Goal: Task Accomplishment & Management: Manage account settings

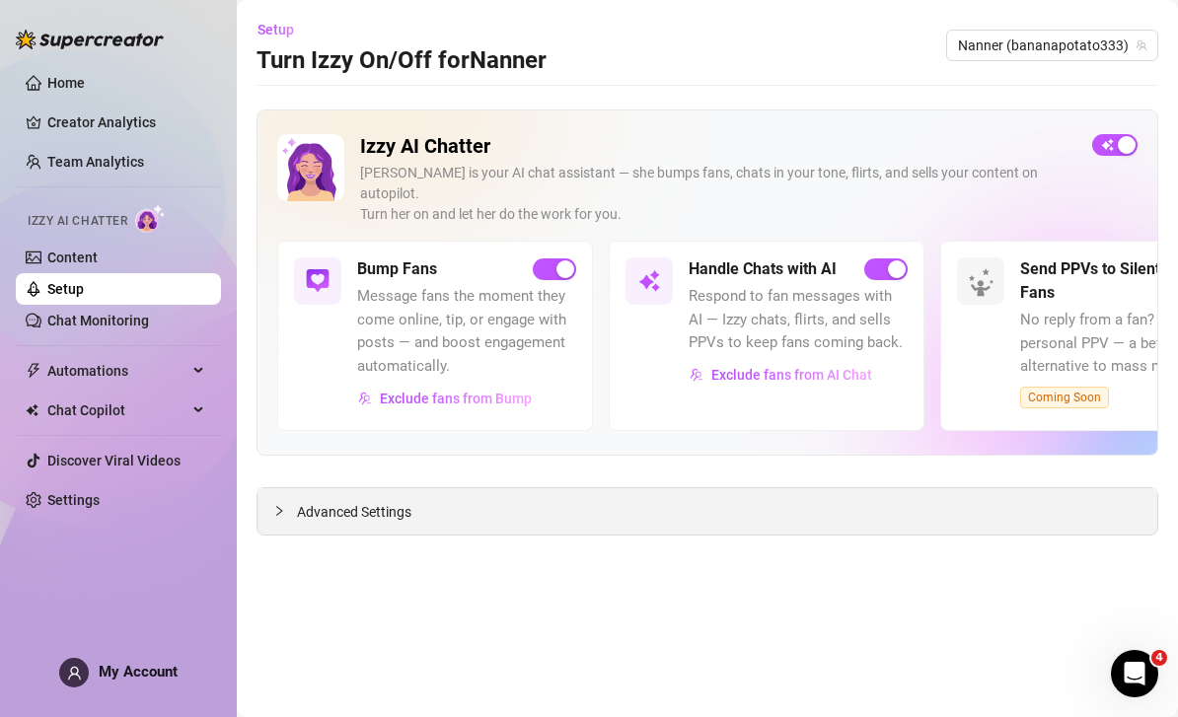
click at [829, 492] on div "Advanced Settings" at bounding box center [706, 511] width 899 height 46
click at [795, 488] on div "Advanced Settings" at bounding box center [706, 511] width 899 height 46
click at [342, 460] on div "Izzy AI Chatter [PERSON_NAME] is your AI chat assistant — she bumps fans, chats…" at bounding box center [706, 322] width 901 height 426
click at [321, 501] on span "Advanced Settings" at bounding box center [354, 512] width 114 height 22
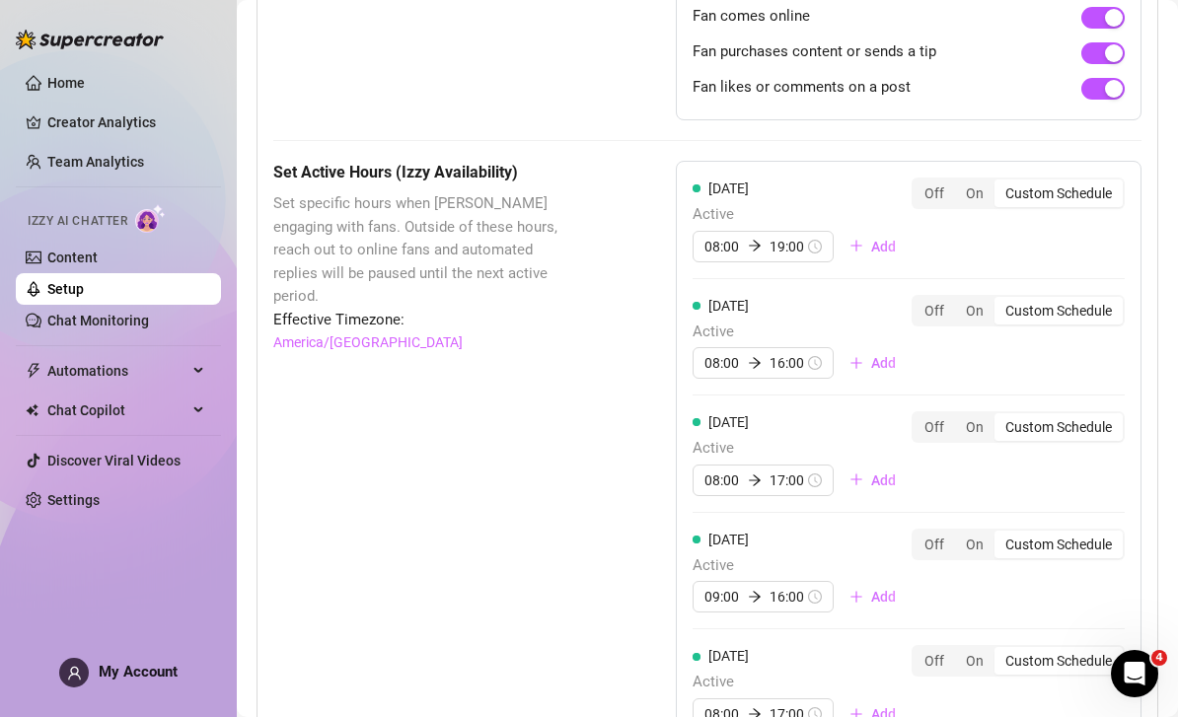
scroll to position [1572, 0]
click at [809, 230] on div "08:00 19:00" at bounding box center [762, 246] width 141 height 32
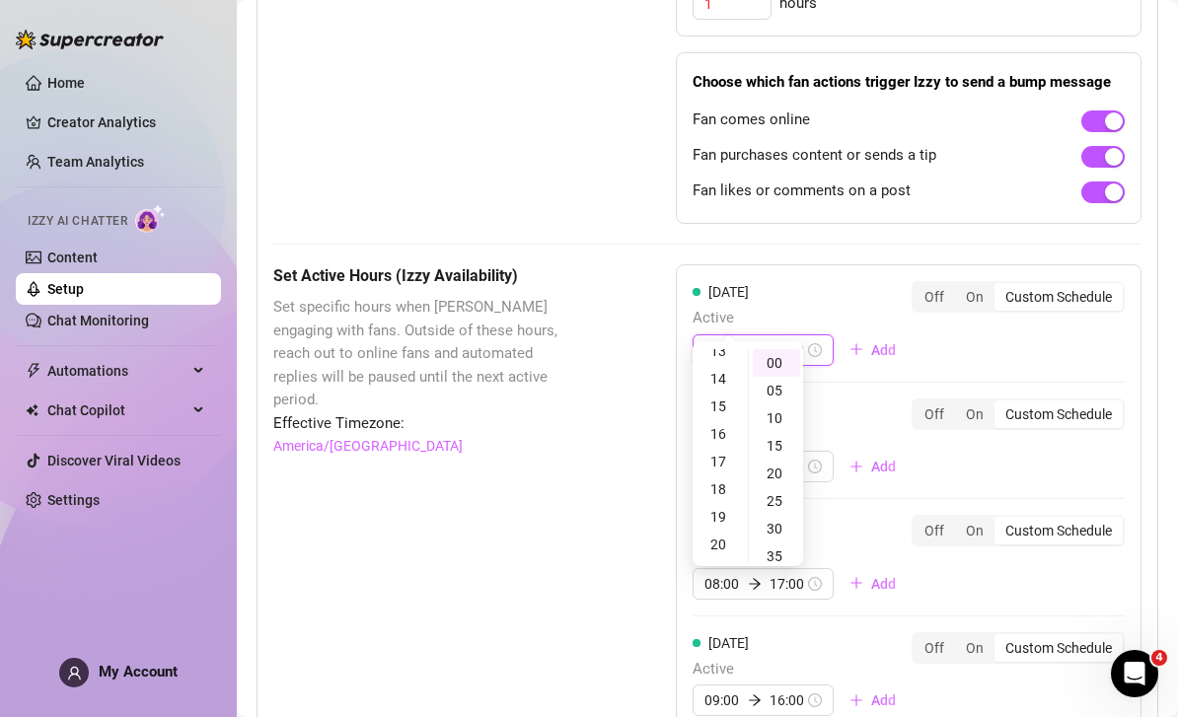
scroll to position [1460, 0]
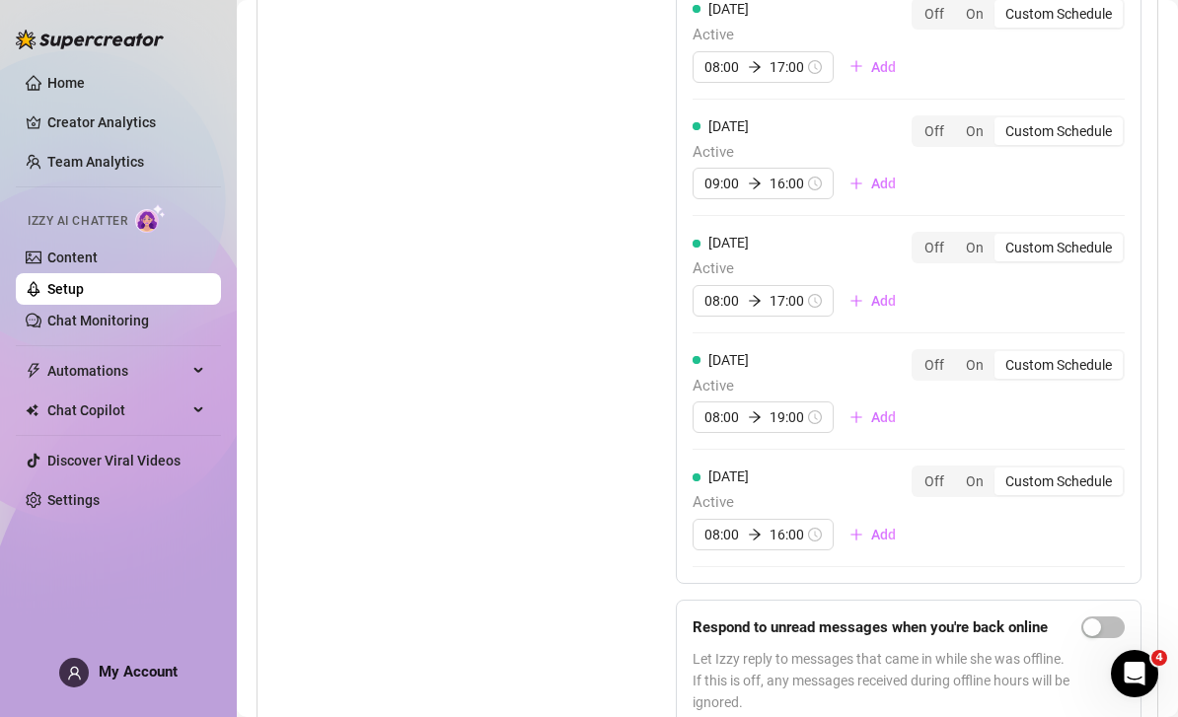
scroll to position [1982, 0]
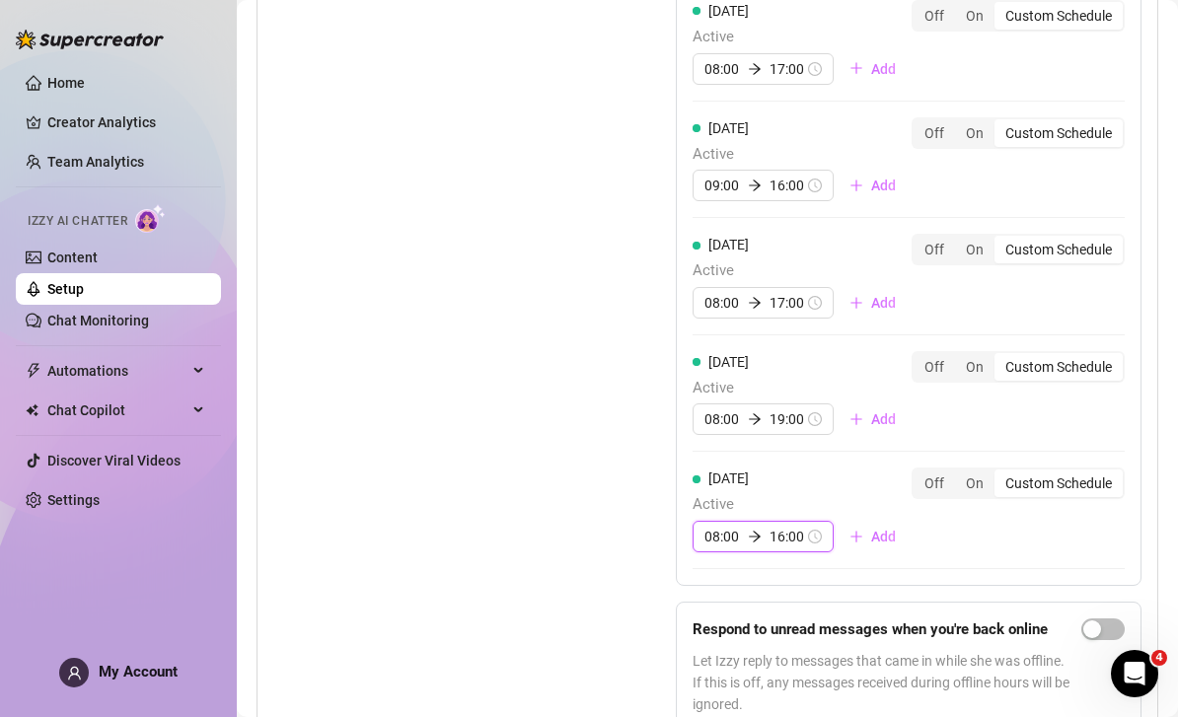
click at [802, 526] on input "16:00" at bounding box center [787, 537] width 36 height 22
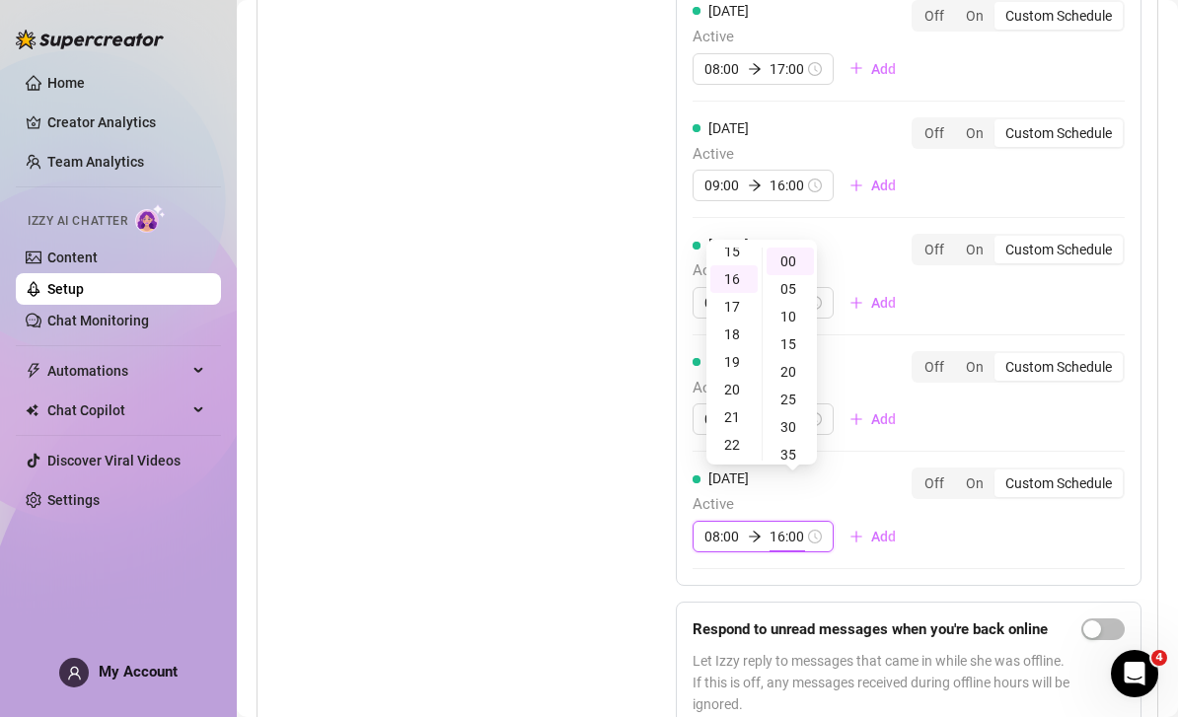
scroll to position [440, 0]
type input "19:00"
click at [733, 348] on div "19" at bounding box center [733, 346] width 47 height 28
click at [634, 582] on div "Set Active Hours (Izzy Availability) Set specific hours when Izzy engaging with…" at bounding box center [707, 249] width 868 height 998
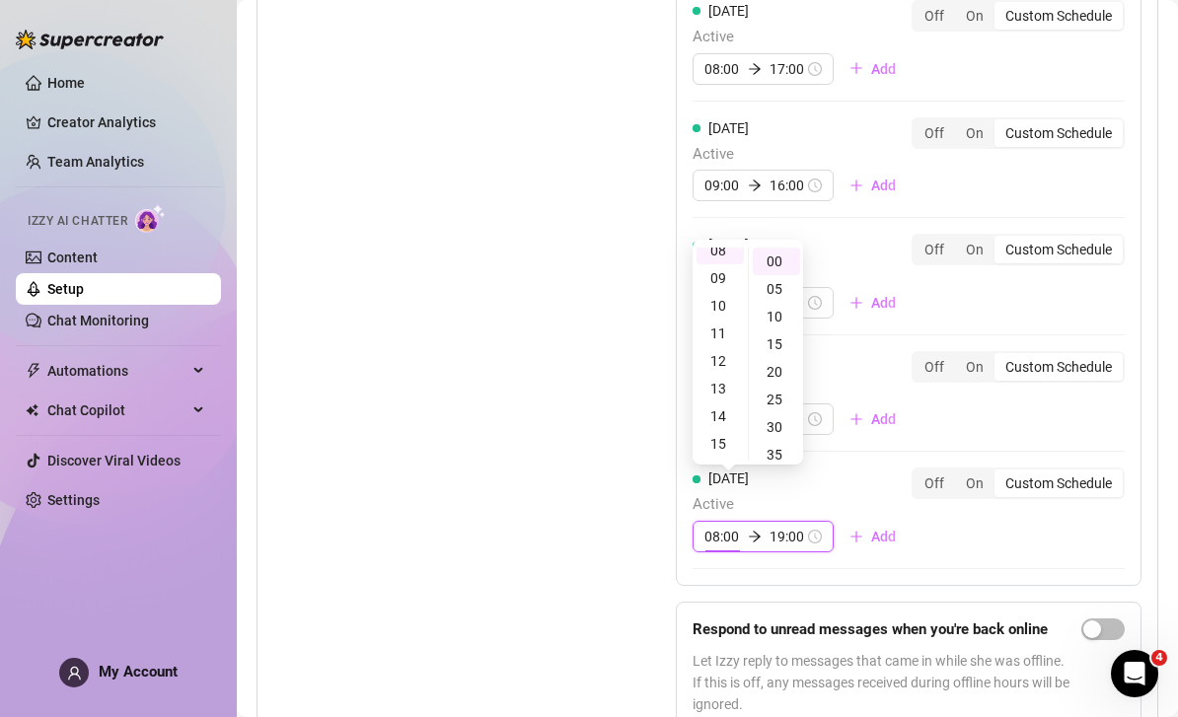
scroll to position [221, 0]
click at [815, 403] on div "08:00 19:00" at bounding box center [762, 419] width 141 height 32
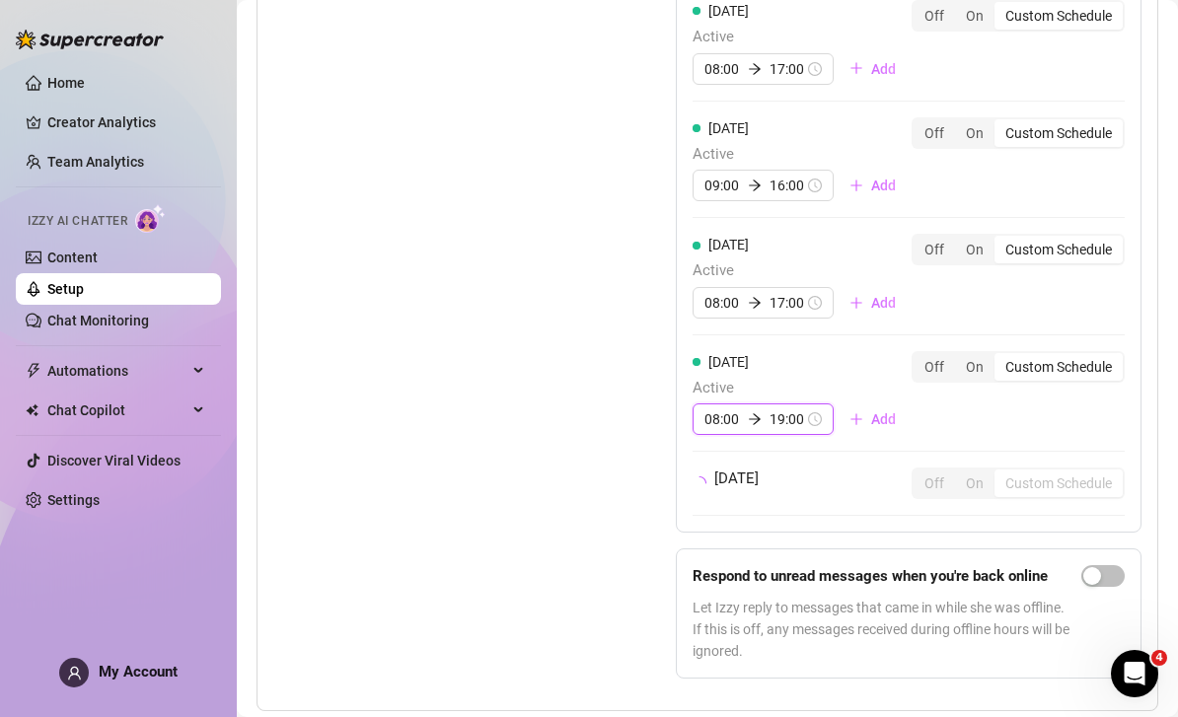
scroll to position [1930, 0]
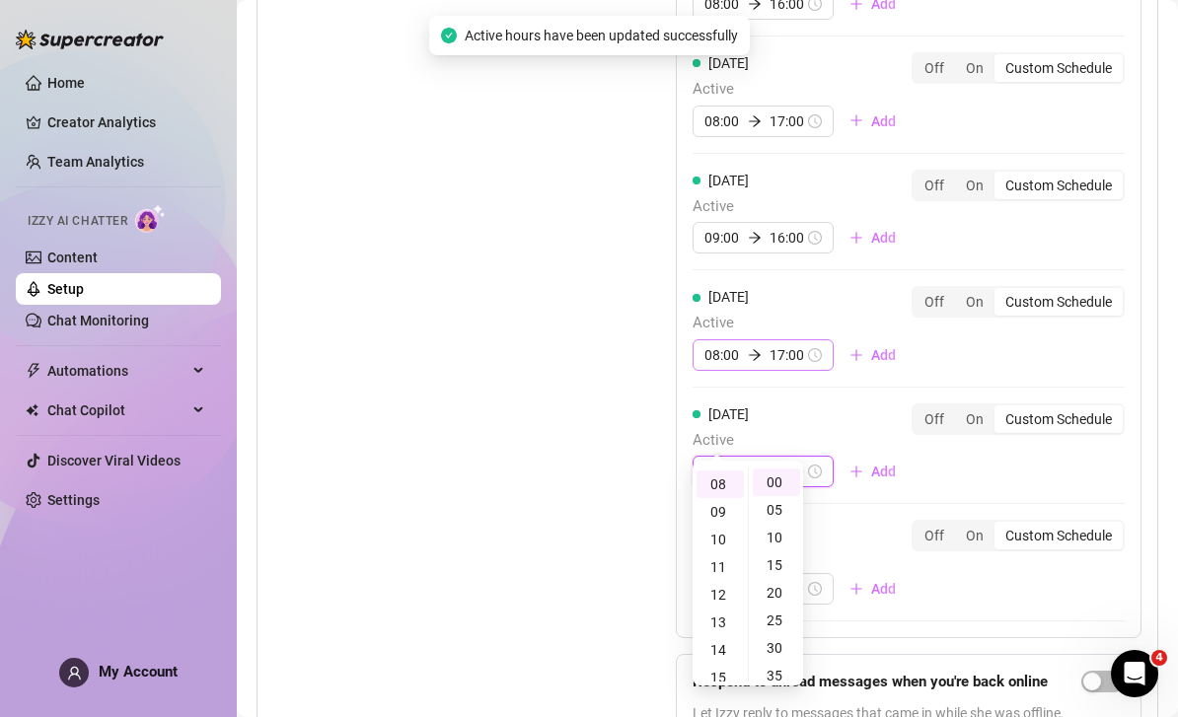
click at [810, 339] on div "08:00 17:00" at bounding box center [762, 355] width 141 height 32
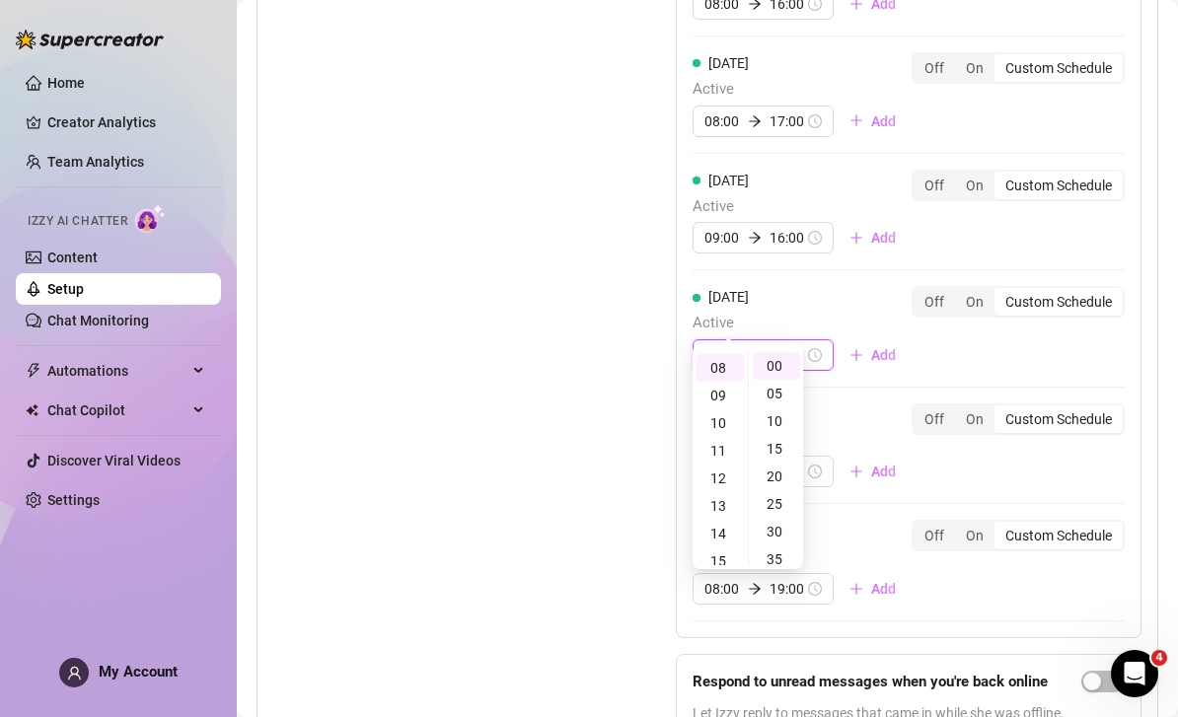
click at [793, 344] on input "17:00" at bounding box center [787, 355] width 36 height 22
type input "19:00"
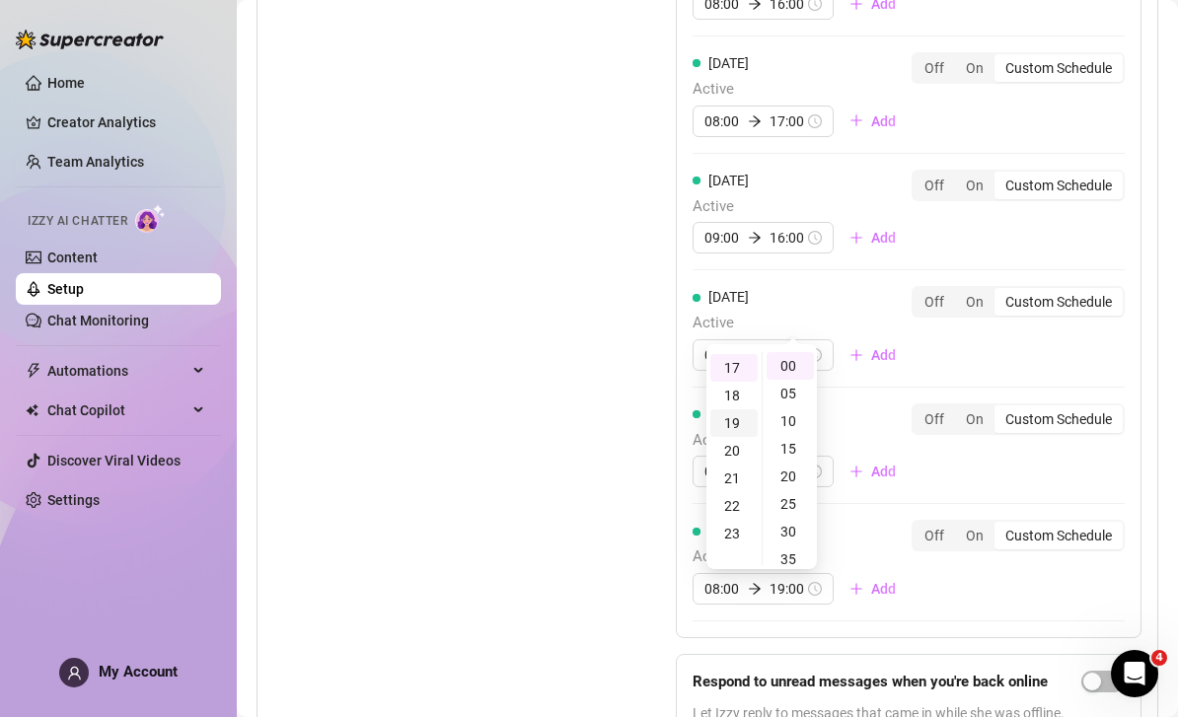
click at [734, 422] on div "19" at bounding box center [733, 423] width 47 height 28
click at [822, 339] on div "08:00 19:00" at bounding box center [762, 355] width 141 height 32
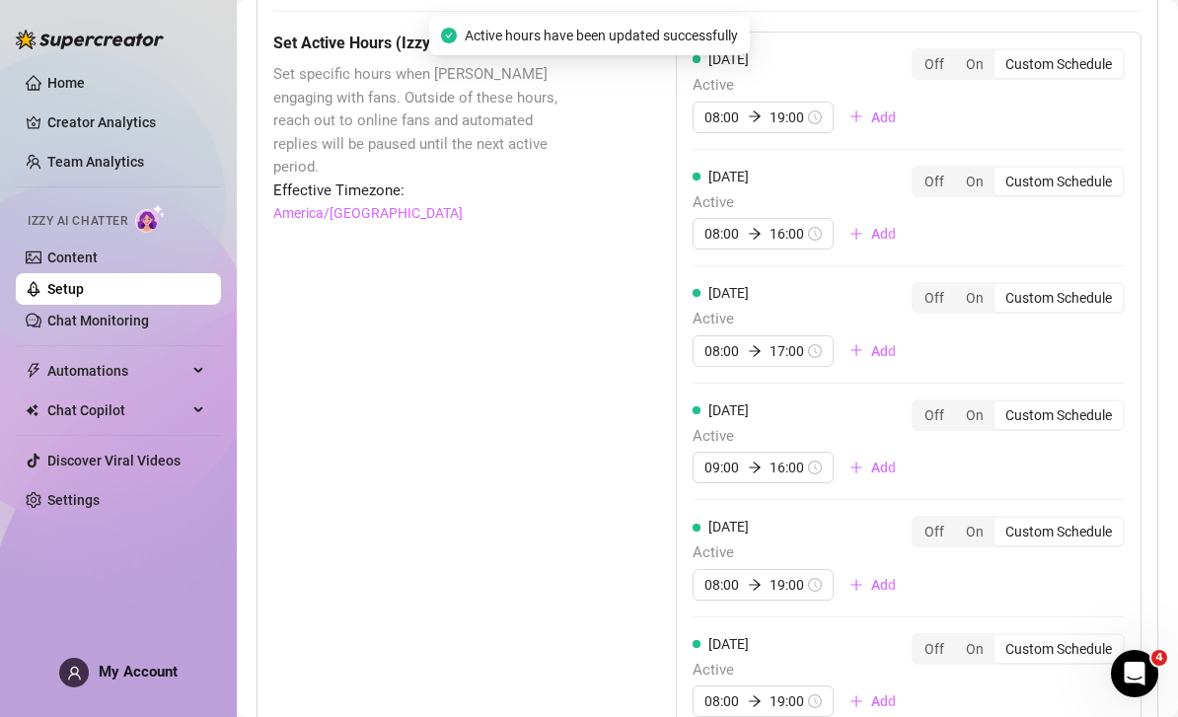
scroll to position [1663, 0]
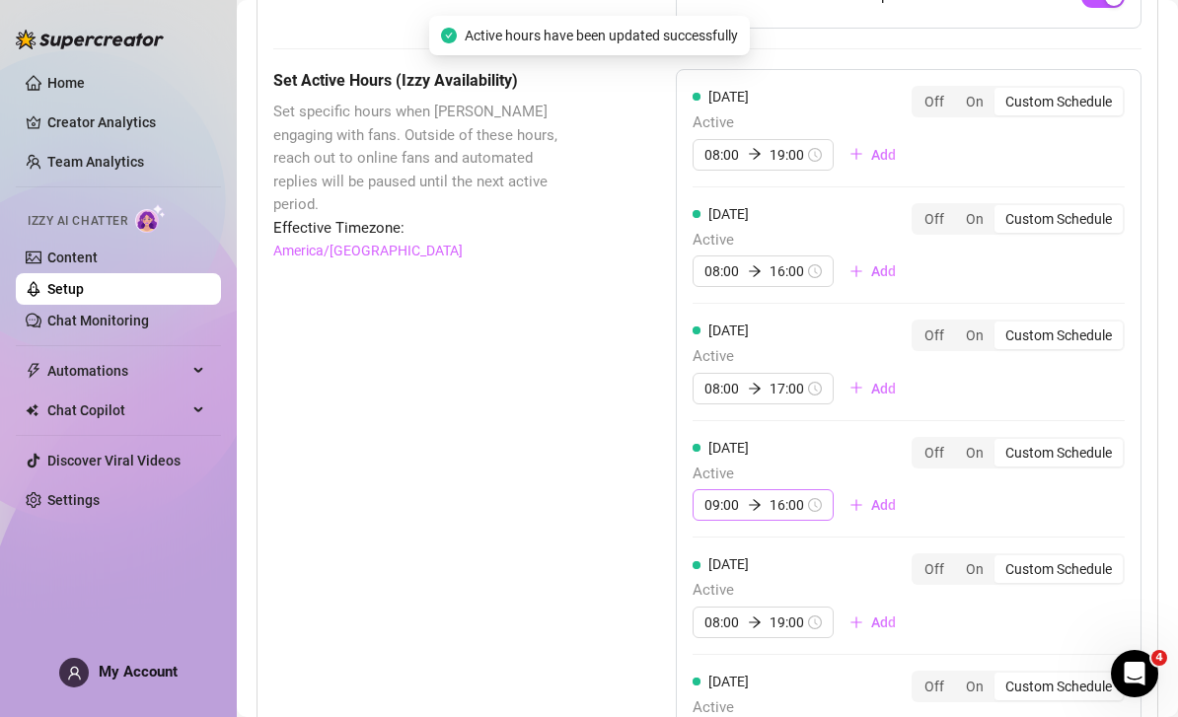
click at [818, 489] on div "09:00 16:00" at bounding box center [762, 505] width 141 height 32
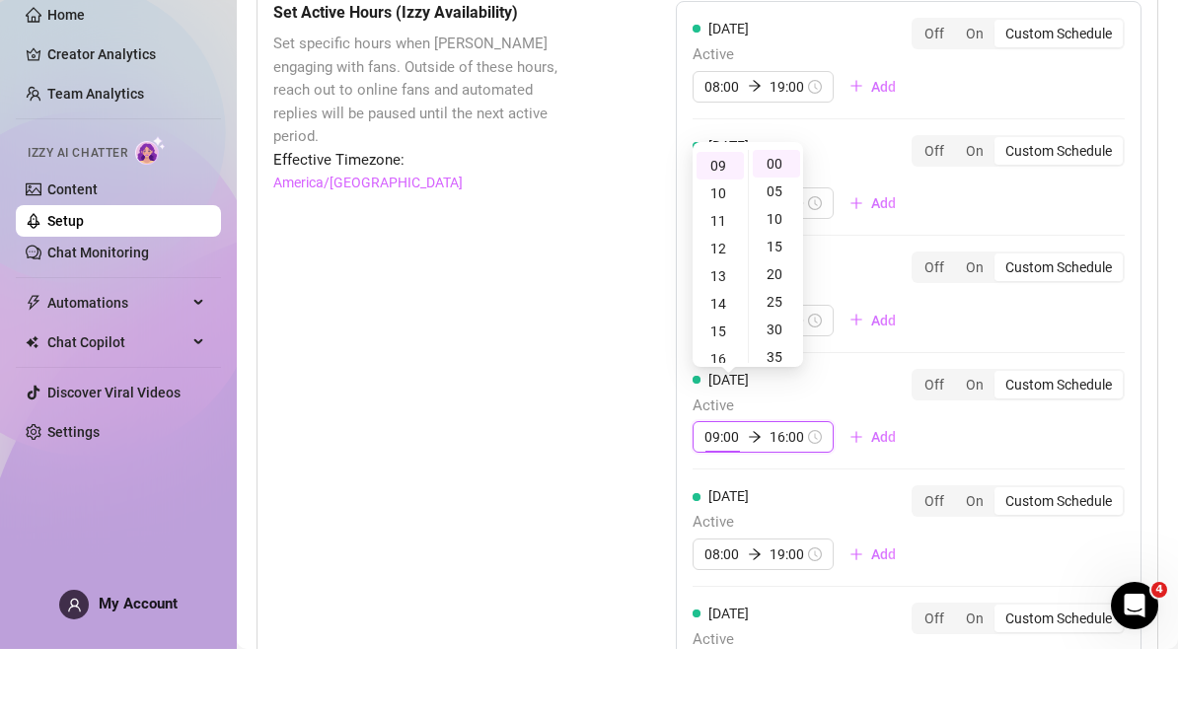
scroll to position [63, 0]
click at [783, 494] on input "16:00" at bounding box center [787, 505] width 36 height 22
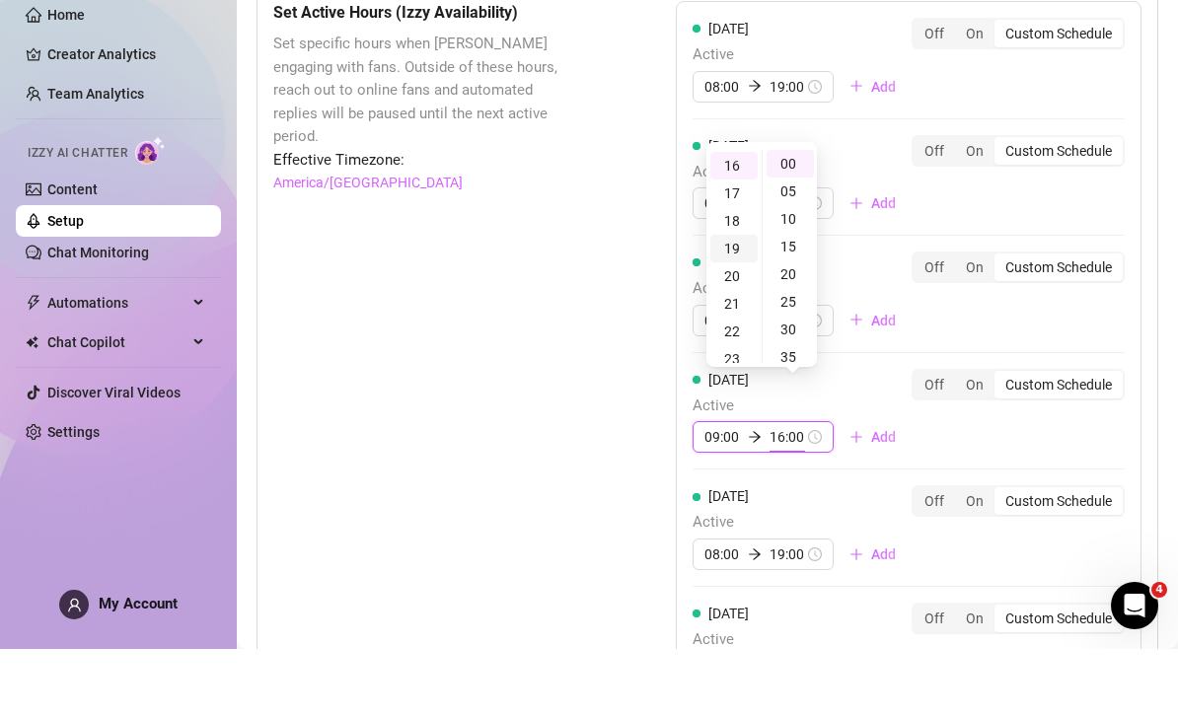
type input "19:00"
click at [732, 303] on div "19" at bounding box center [733, 317] width 47 height 28
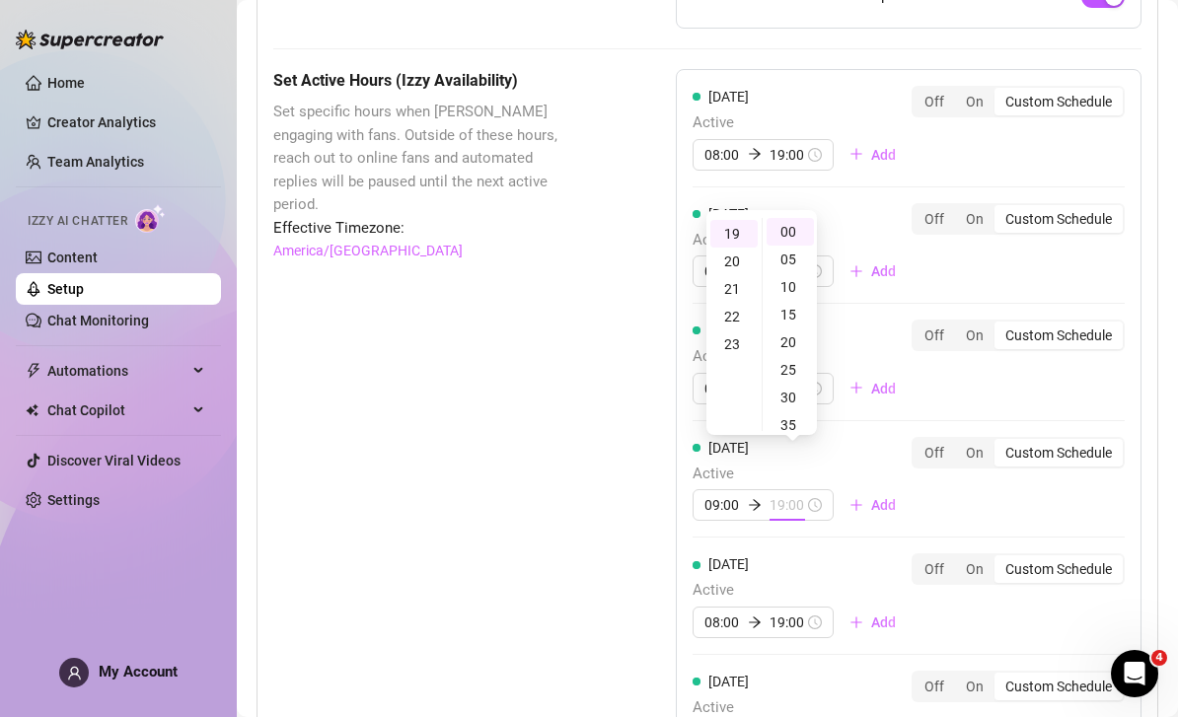
click at [606, 387] on div "Set Active Hours (Izzy Availability) Set specific hours when Izzy engaging with…" at bounding box center [707, 568] width 868 height 998
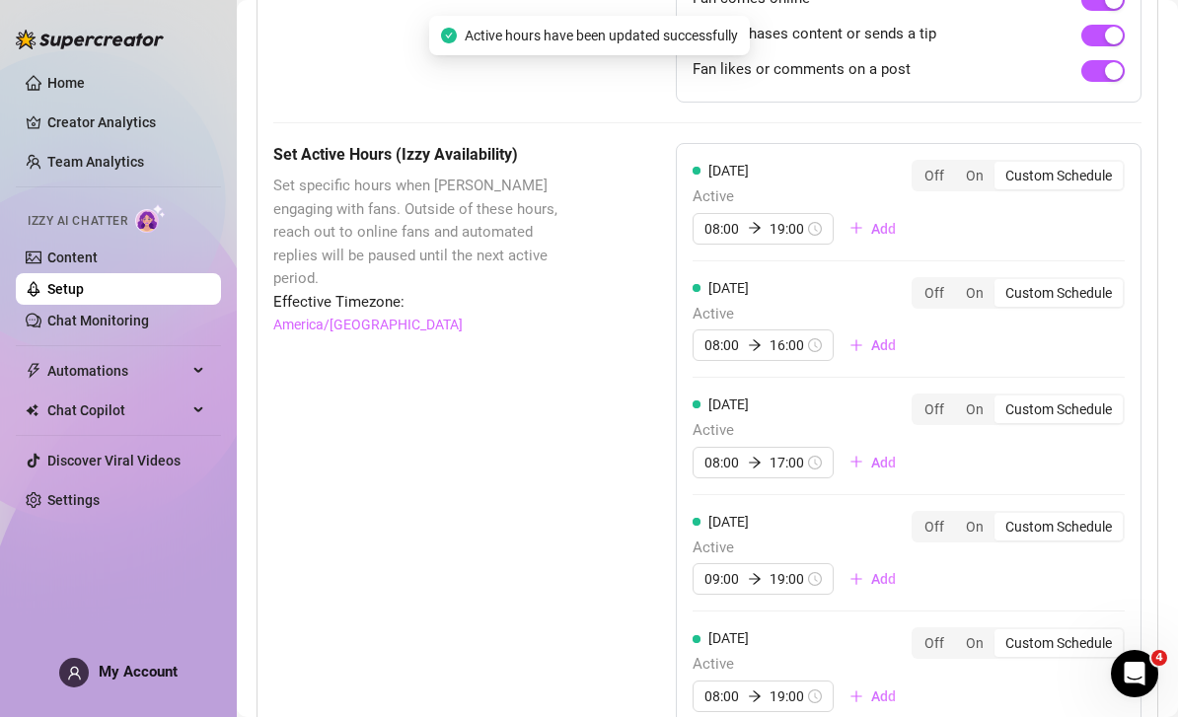
scroll to position [1588, 0]
click at [790, 453] on input "17:00" at bounding box center [787, 464] width 36 height 22
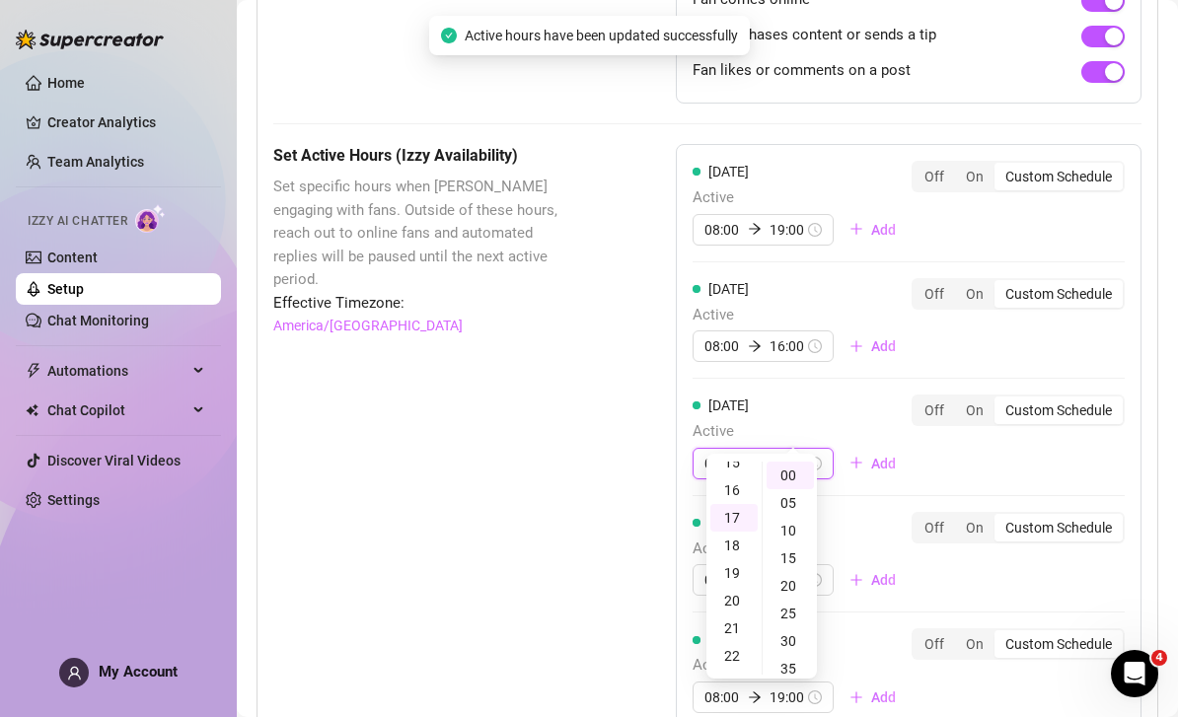
scroll to position [467, 0]
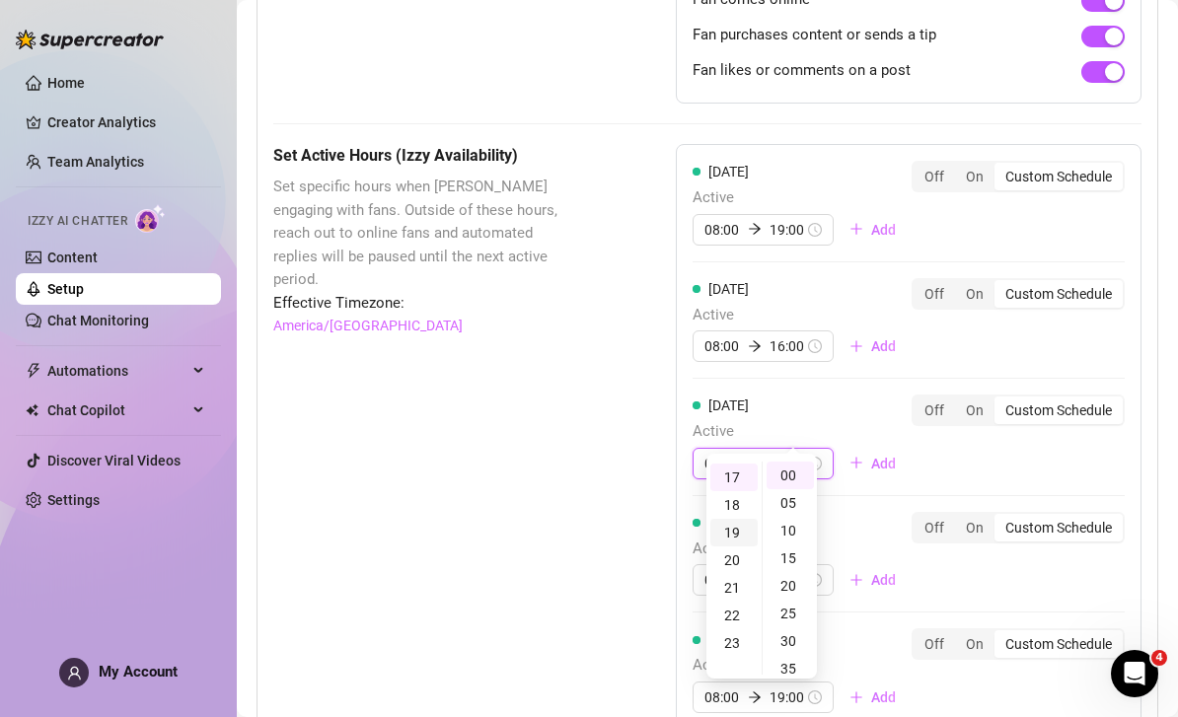
type input "19:00"
click at [741, 519] on div "19" at bounding box center [733, 533] width 47 height 28
click at [795, 335] on input "16:00" at bounding box center [787, 346] width 36 height 22
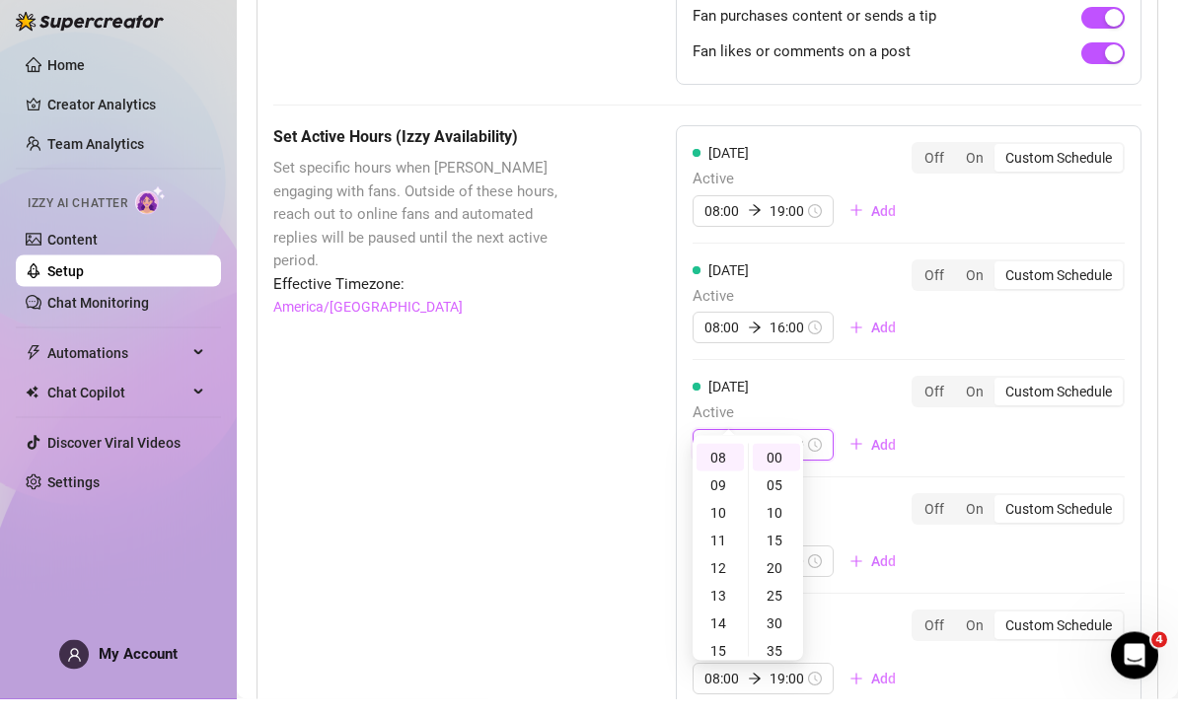
click at [779, 453] on input "19:00" at bounding box center [787, 464] width 36 height 22
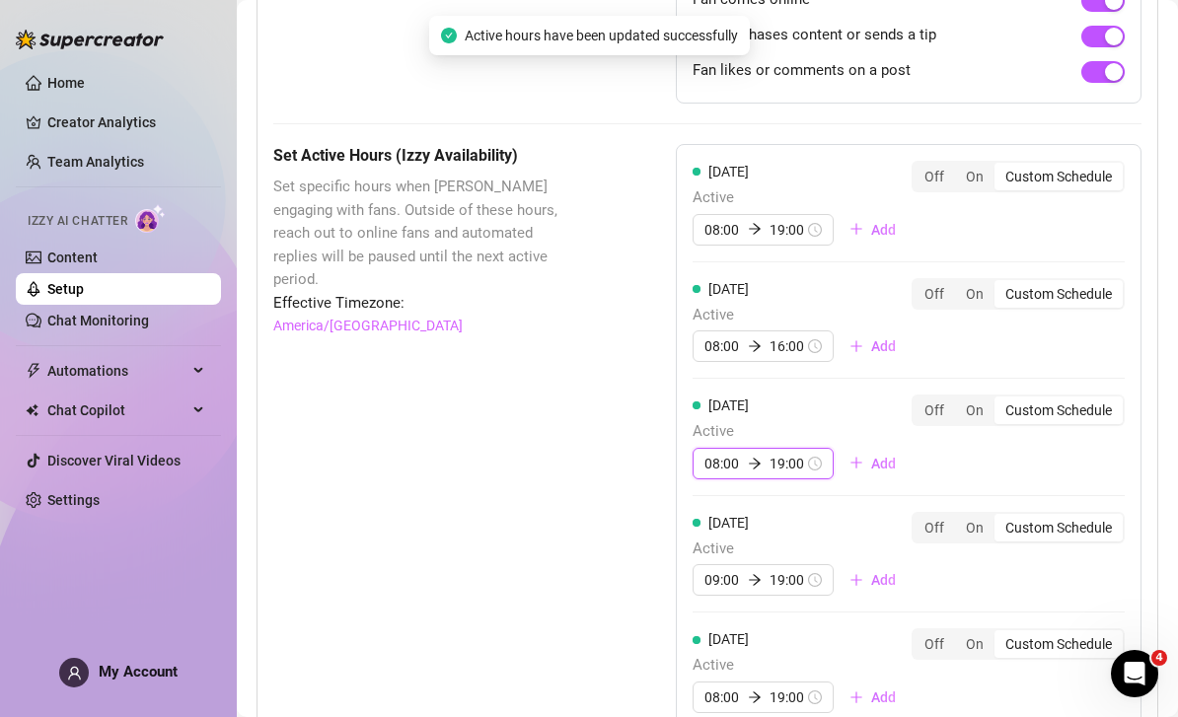
click at [791, 453] on input "19:00" at bounding box center [787, 464] width 36 height 22
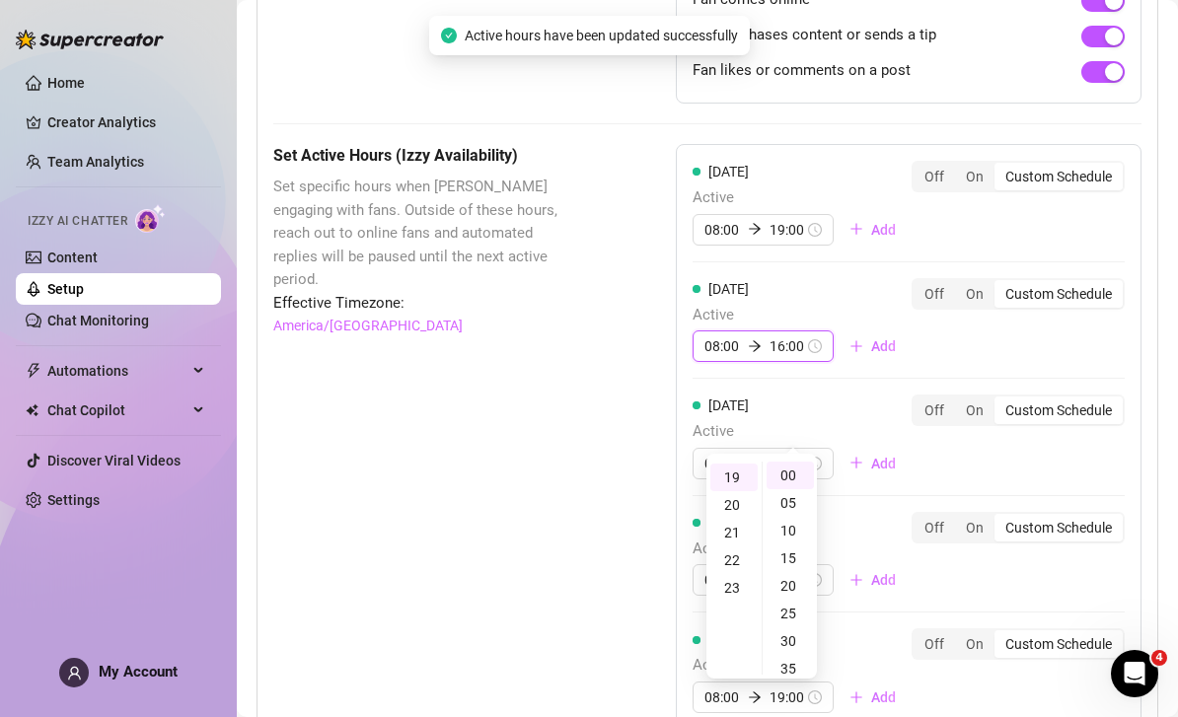
click at [793, 335] on input "16:00" at bounding box center [787, 346] width 36 height 22
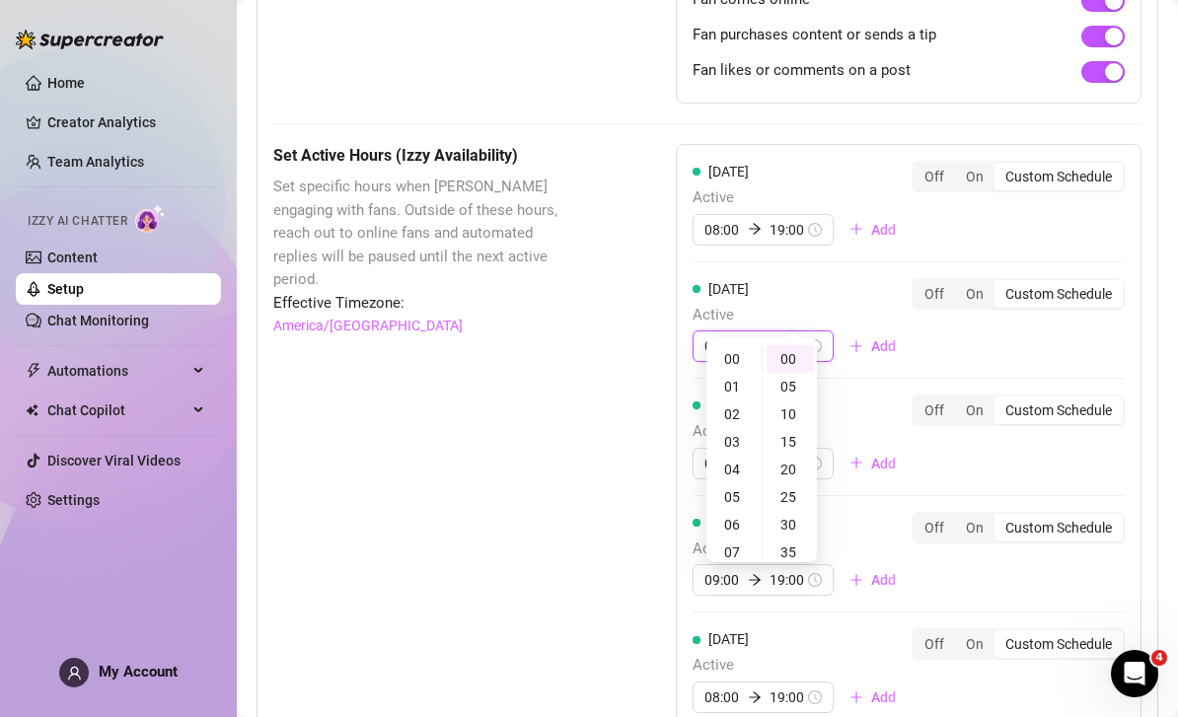
type input "19:00"
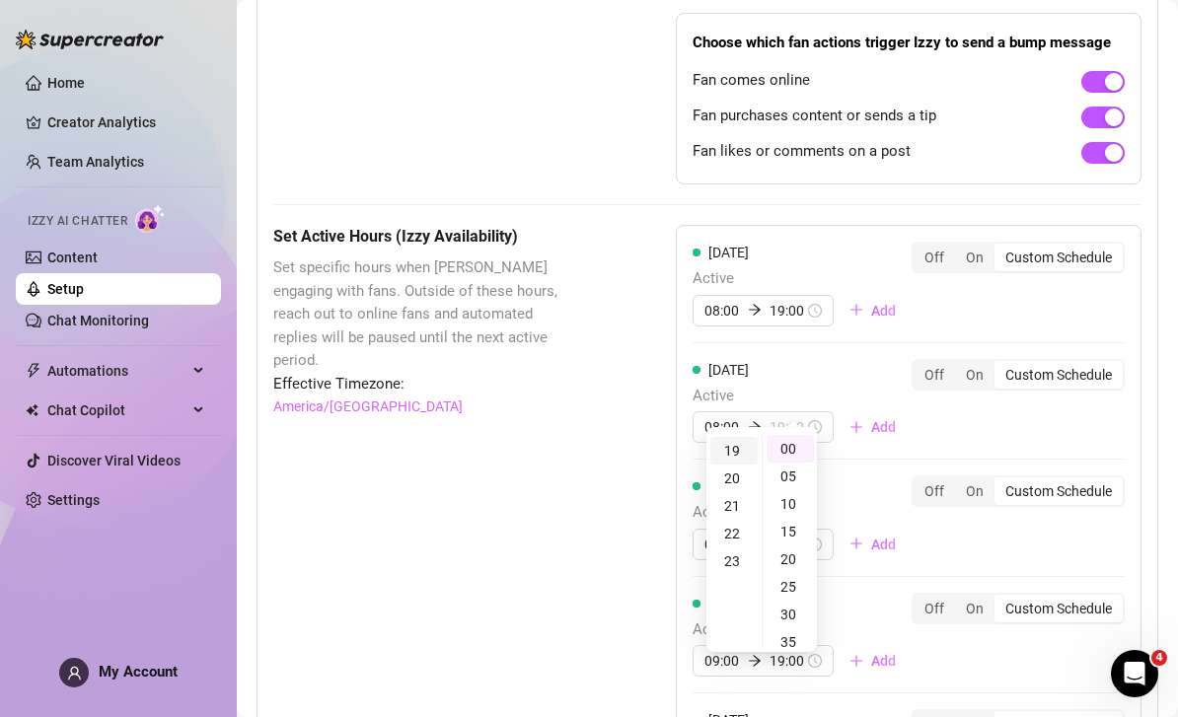
scroll to position [1498, 0]
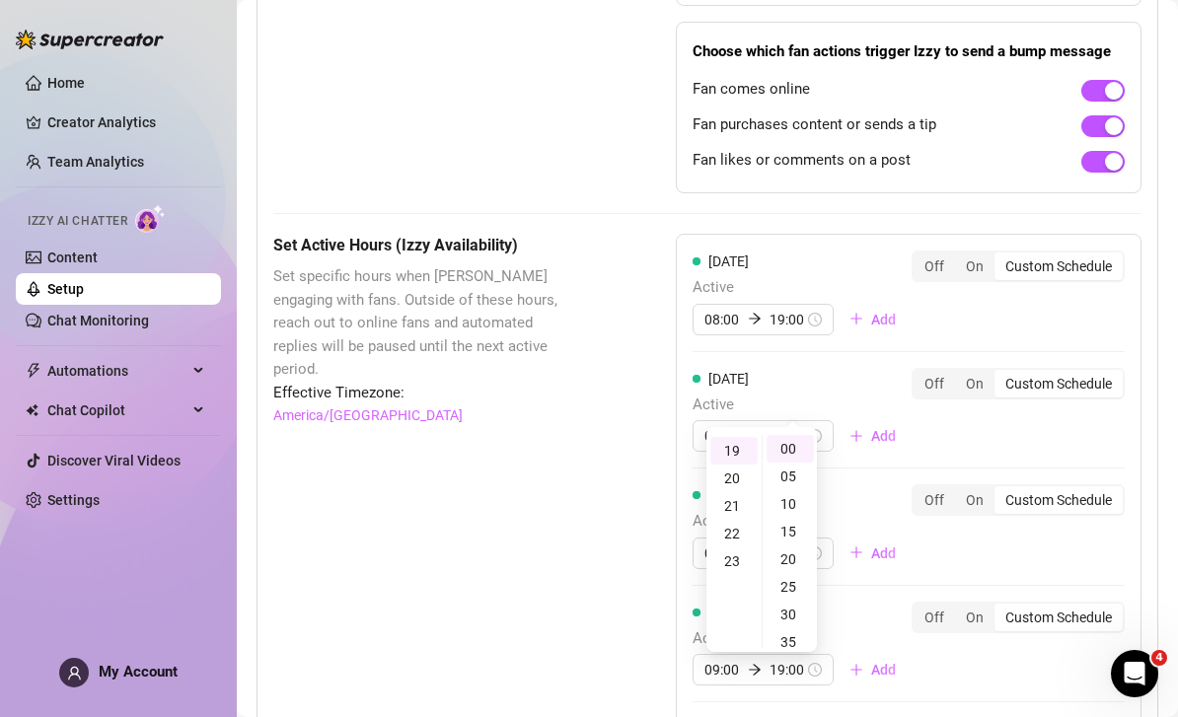
click at [814, 250] on div "[DATE] Active 08:00 19:00 Add" at bounding box center [801, 292] width 219 height 85
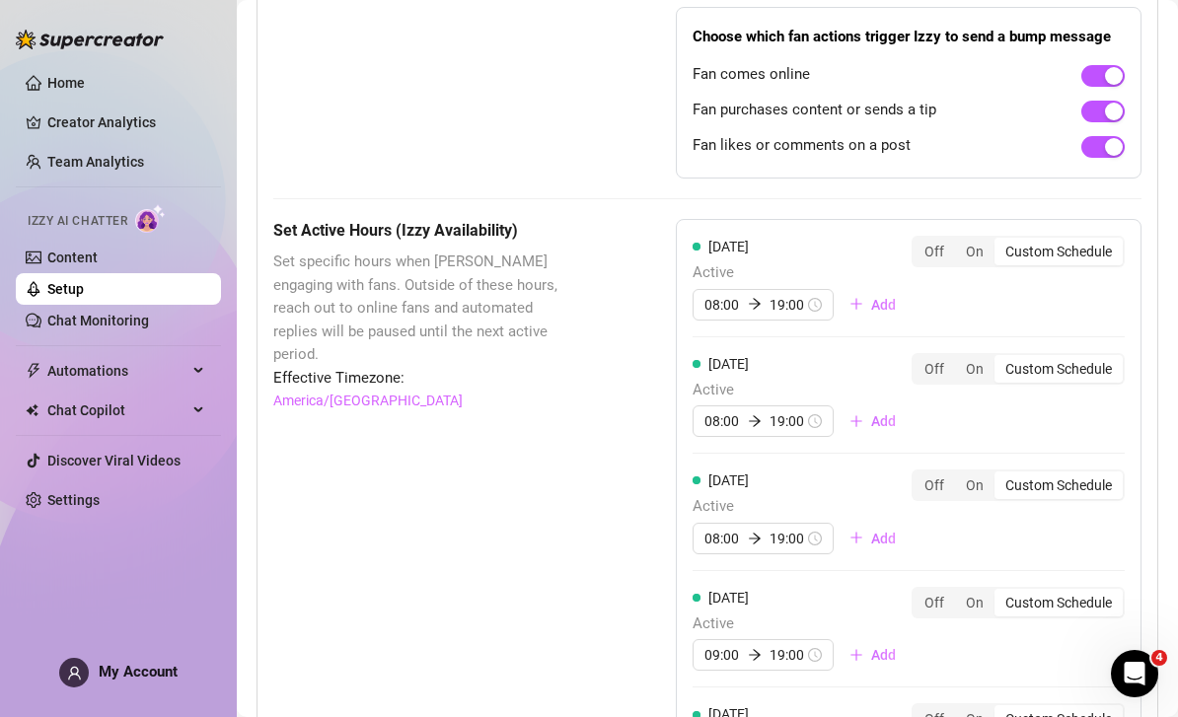
scroll to position [1556, 0]
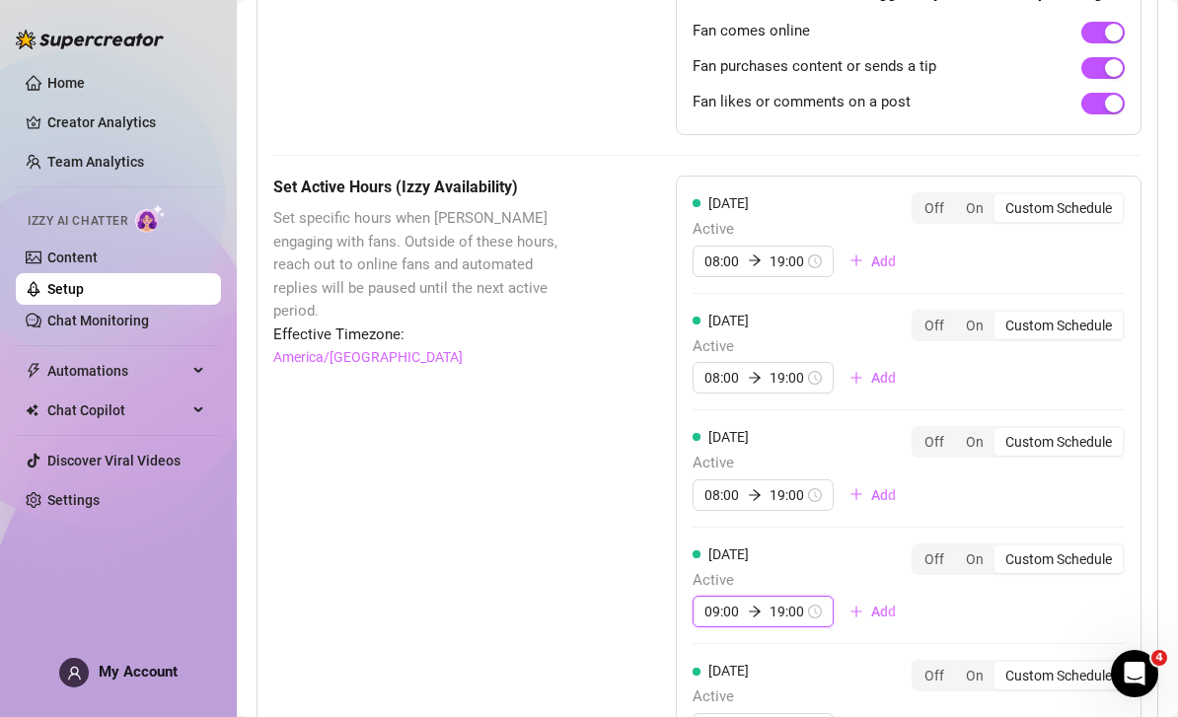
click at [717, 601] on input "09:00" at bounding box center [722, 612] width 36 height 22
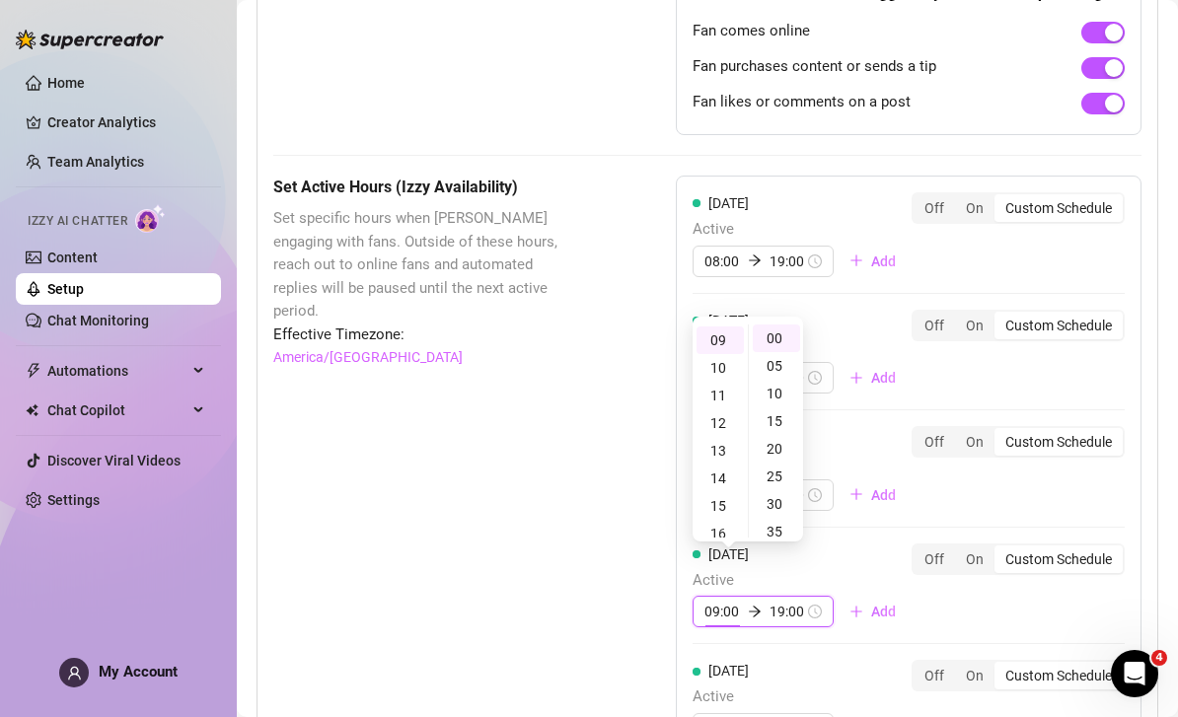
scroll to position [37, 0]
type input "08:00"
click at [718, 328] on div "08" at bounding box center [719, 342] width 47 height 28
click at [607, 570] on div "Set Active Hours (Izzy Availability) Set specific hours when Izzy engaging with…" at bounding box center [707, 675] width 868 height 998
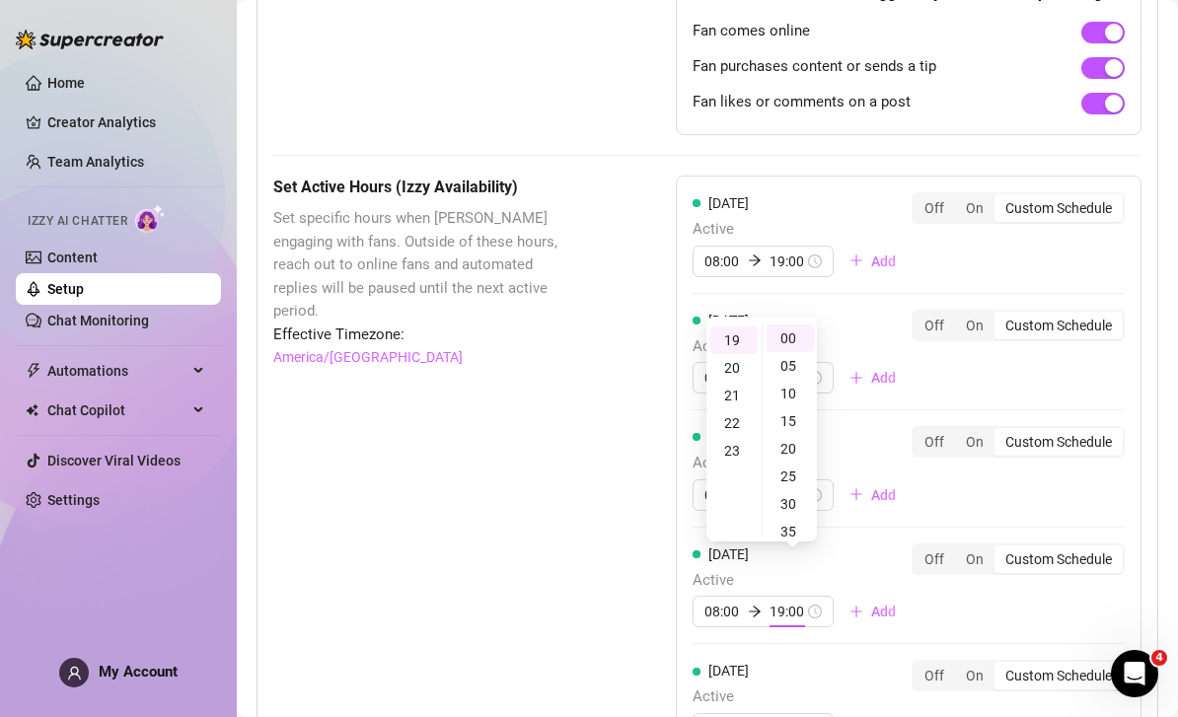
click at [604, 550] on div "Set Active Hours (Izzy Availability) Set specific hours when Izzy engaging with…" at bounding box center [707, 675] width 868 height 998
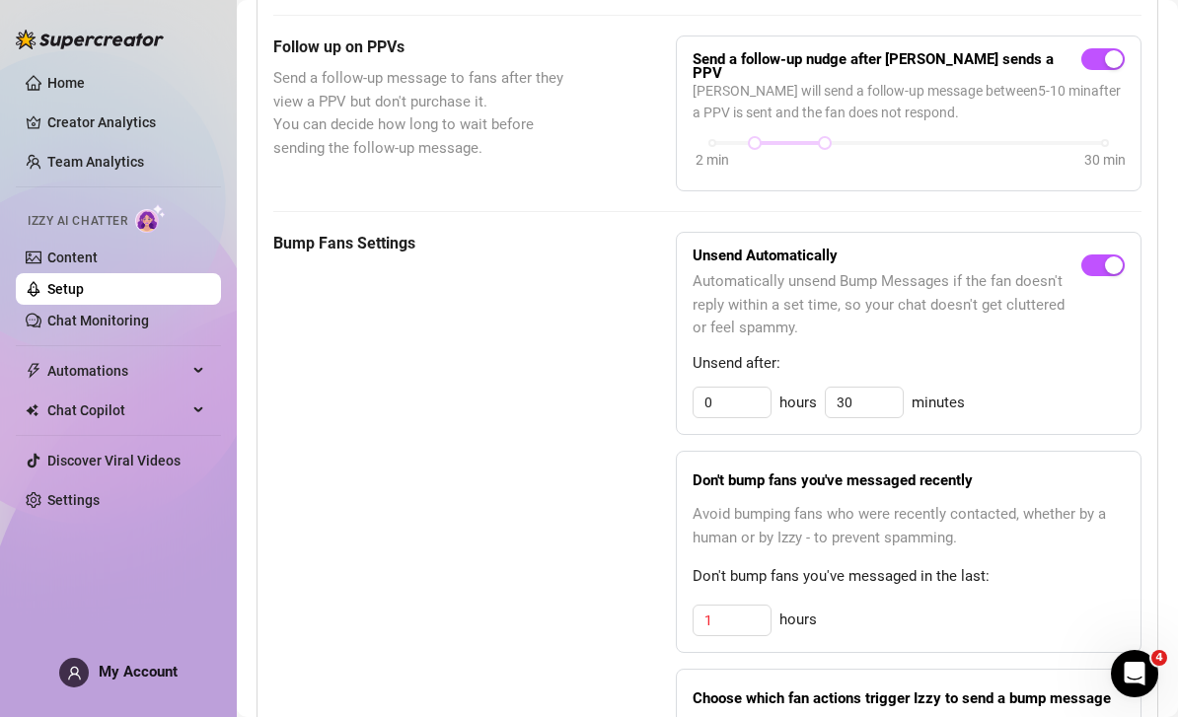
scroll to position [853, 0]
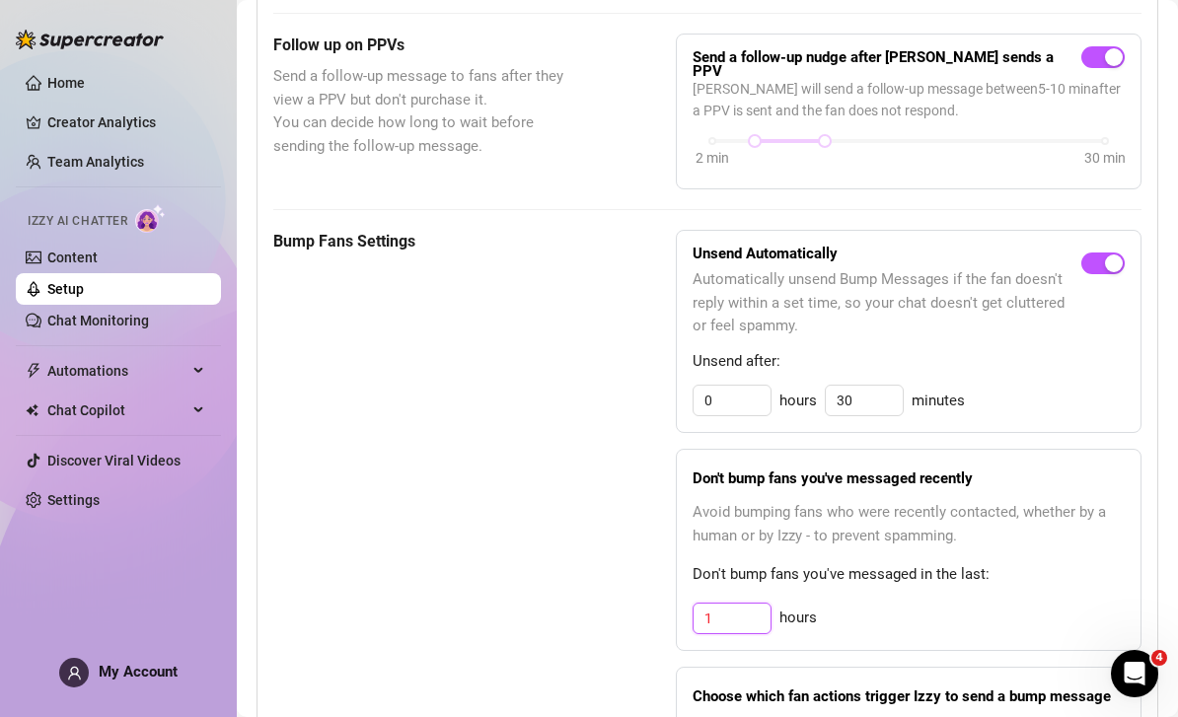
click at [749, 604] on input "1" at bounding box center [731, 619] width 77 height 30
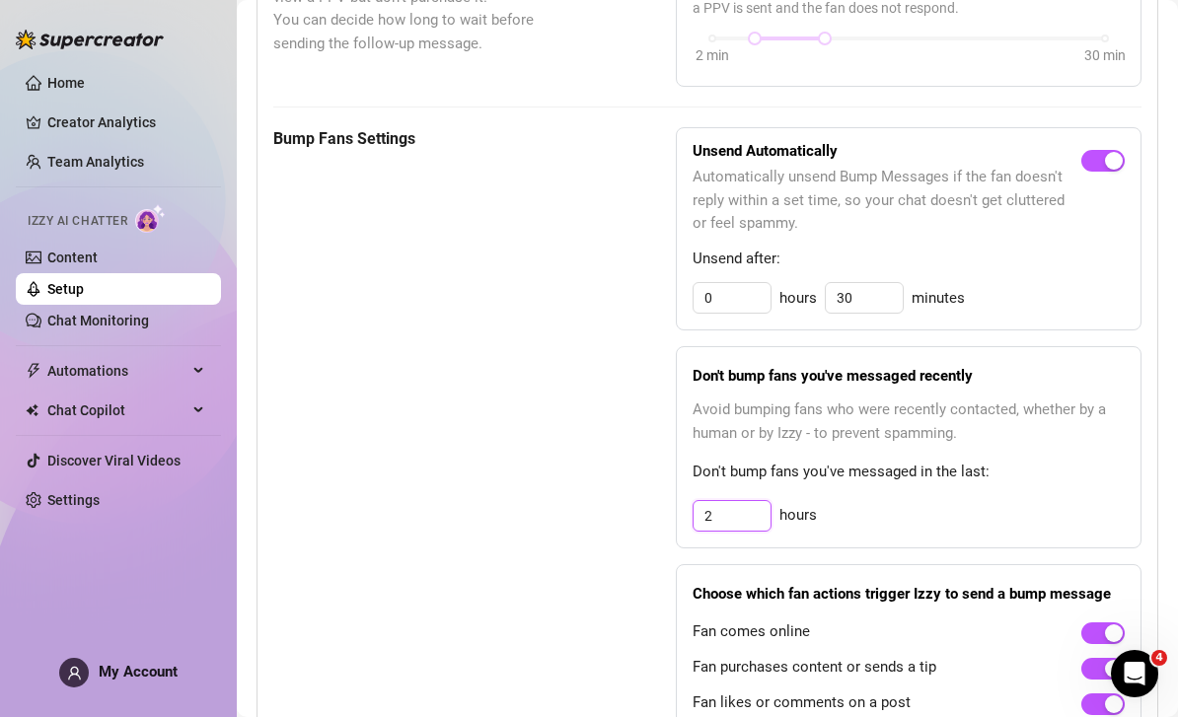
scroll to position [1009, 0]
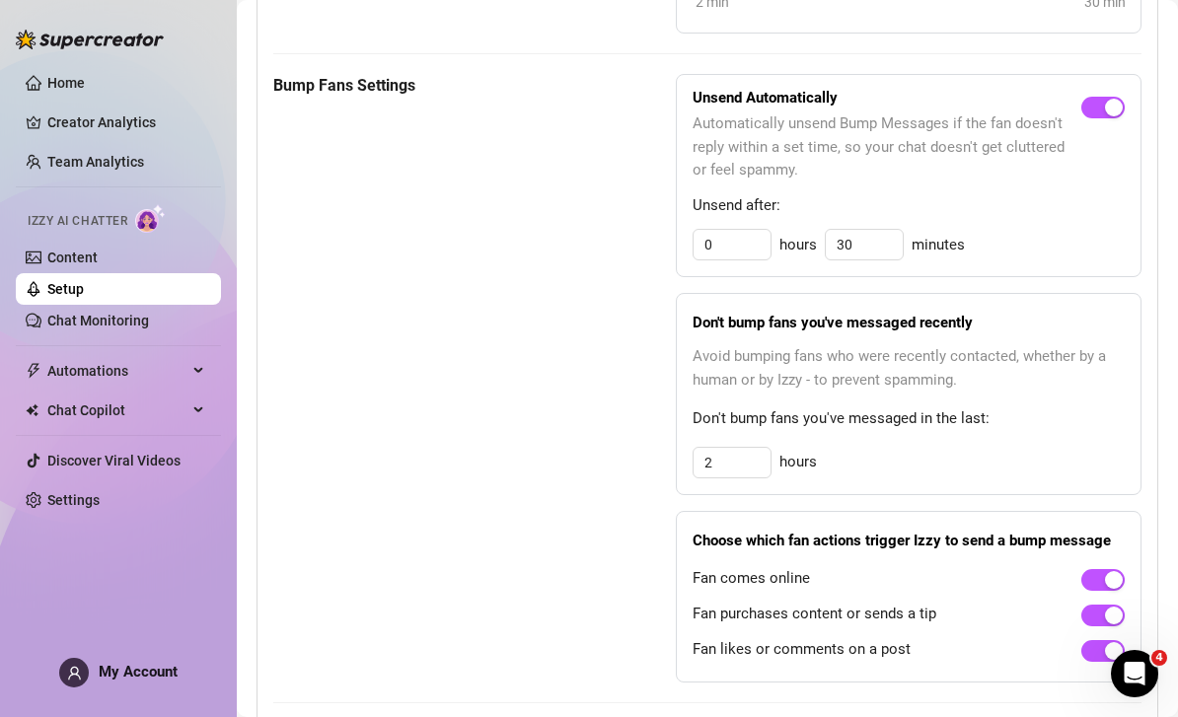
click at [953, 447] on div "2 hours" at bounding box center [908, 463] width 432 height 32
type input "3"
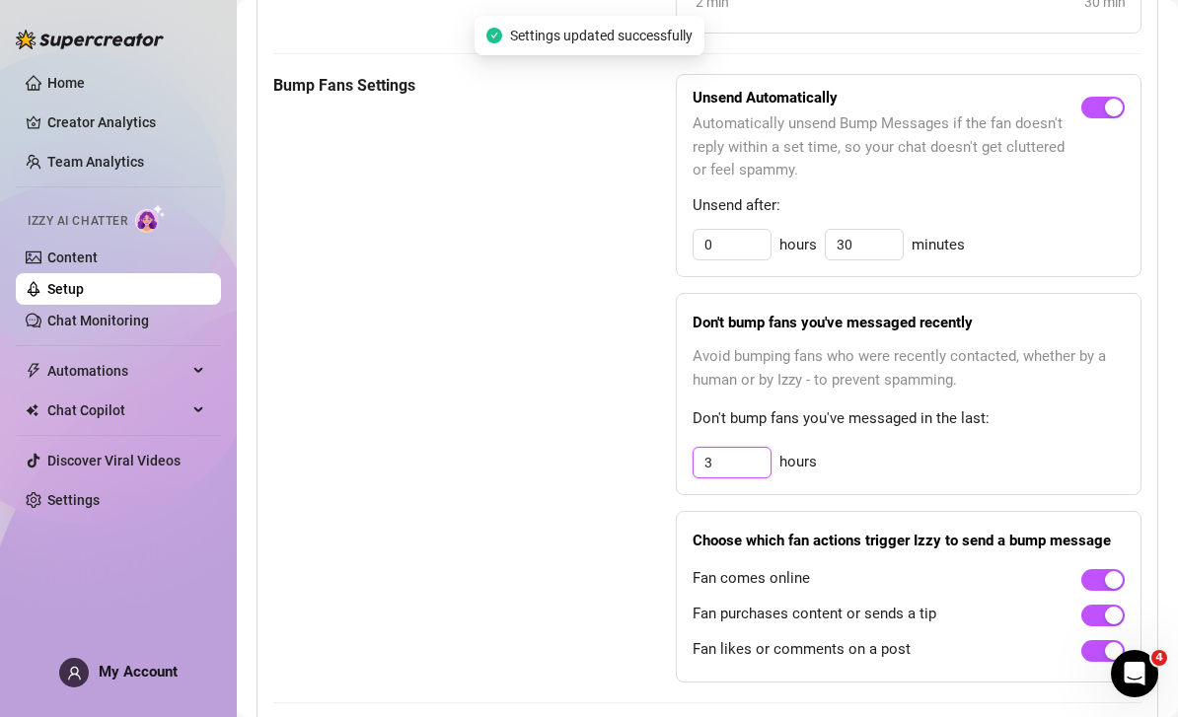
click at [748, 448] on input "3" at bounding box center [731, 463] width 77 height 30
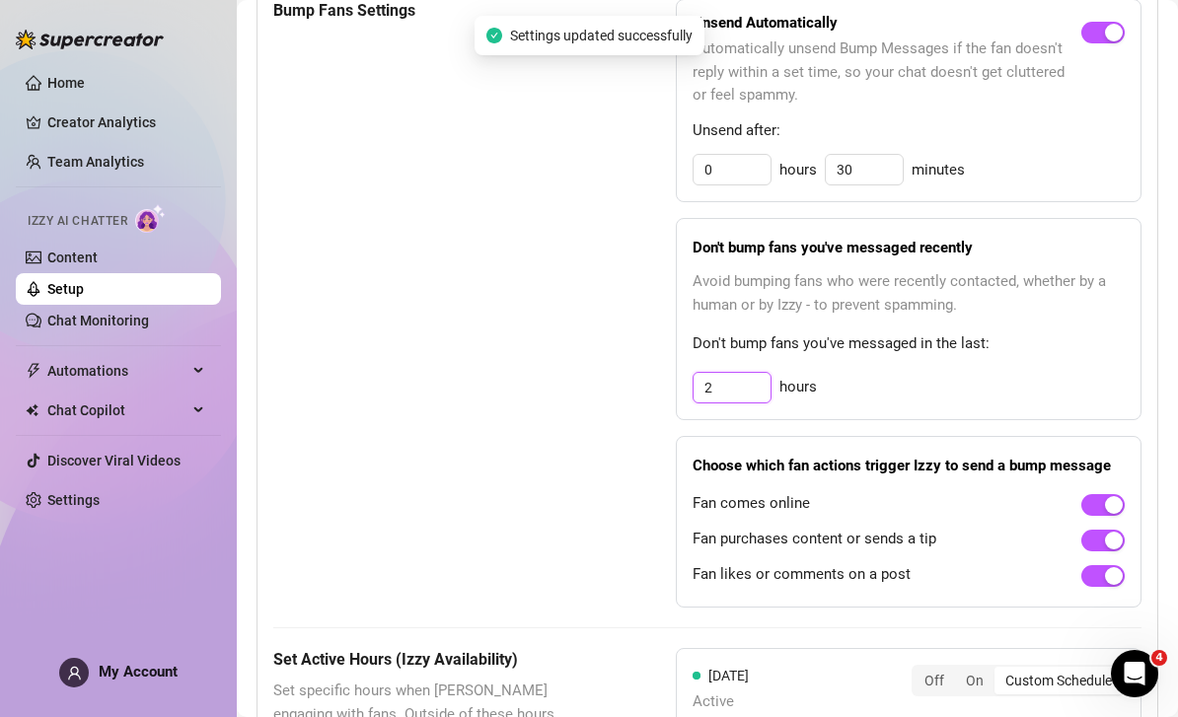
scroll to position [1106, 0]
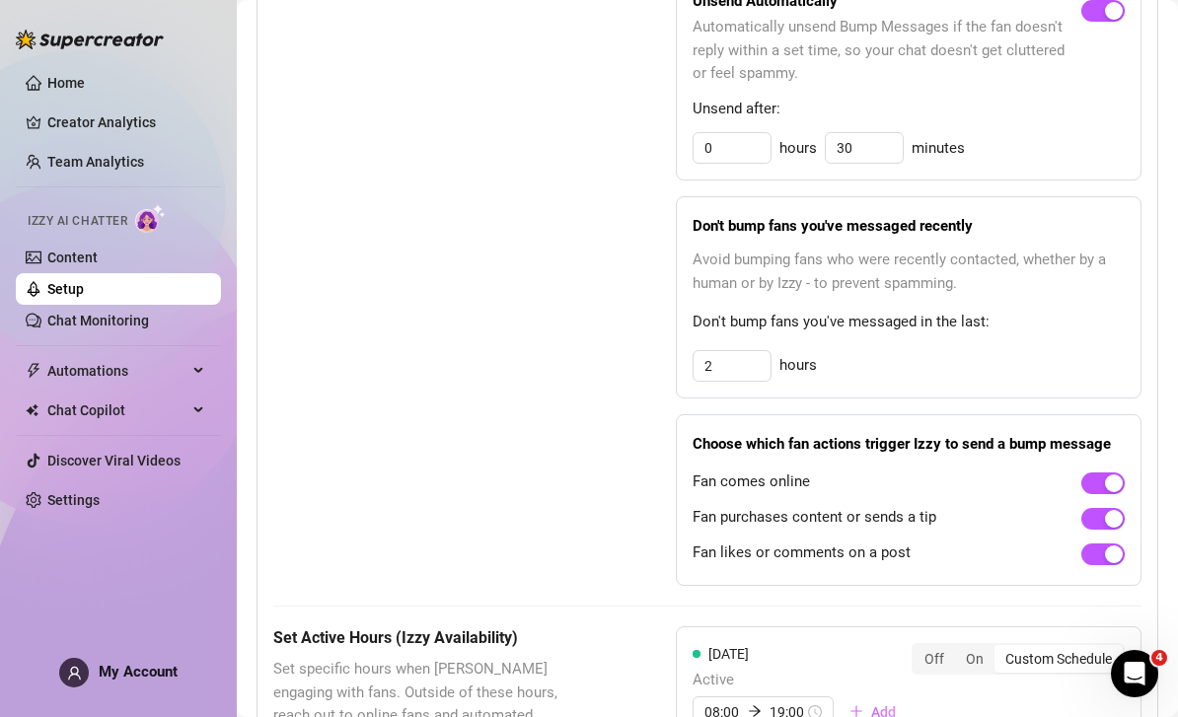
click at [589, 481] on div "Bump Fans Settings Unsend Automatically Automatically unsend Bump Messages if t…" at bounding box center [707, 281] width 868 height 608
type input "3"
click at [599, 443] on div "Bump Fans Settings Unsend Automatically Automatically unsend Bump Messages if t…" at bounding box center [707, 281] width 868 height 608
click at [730, 351] on input "3" at bounding box center [731, 366] width 77 height 30
type input "3"
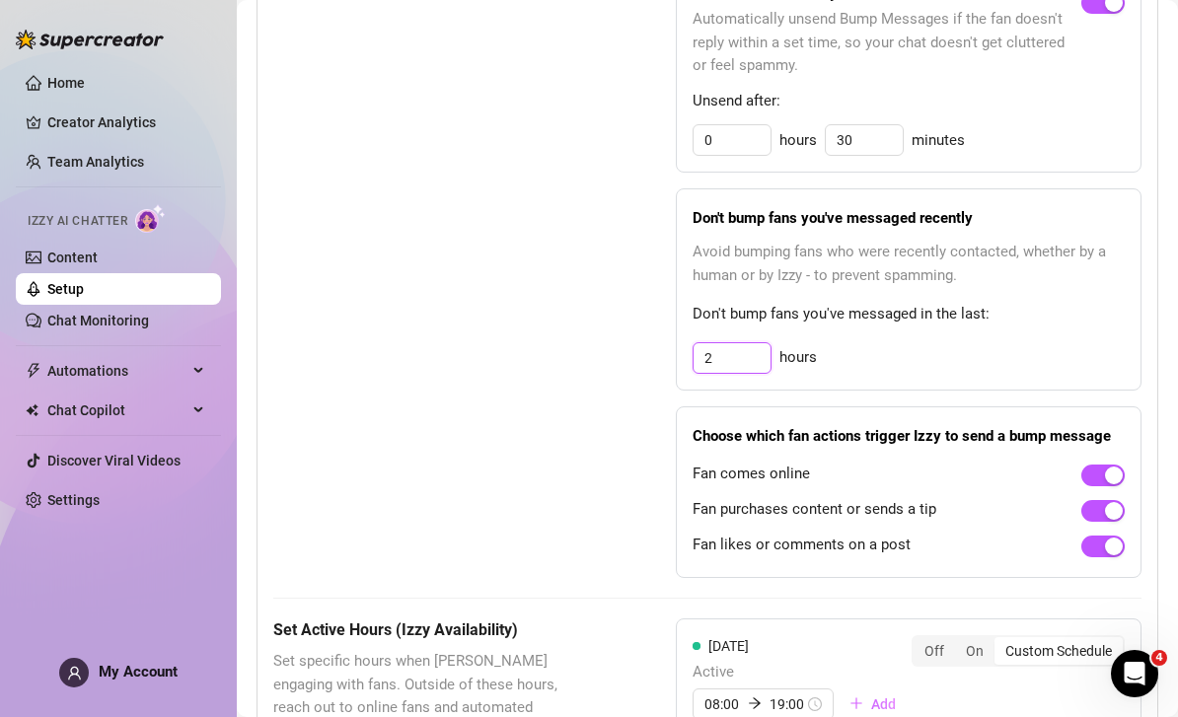
scroll to position [1112, 0]
click at [584, 455] on div "Bump Fans Settings Unsend Automatically Automatically unsend Bump Messages if t…" at bounding box center [707, 274] width 868 height 608
type input "3"
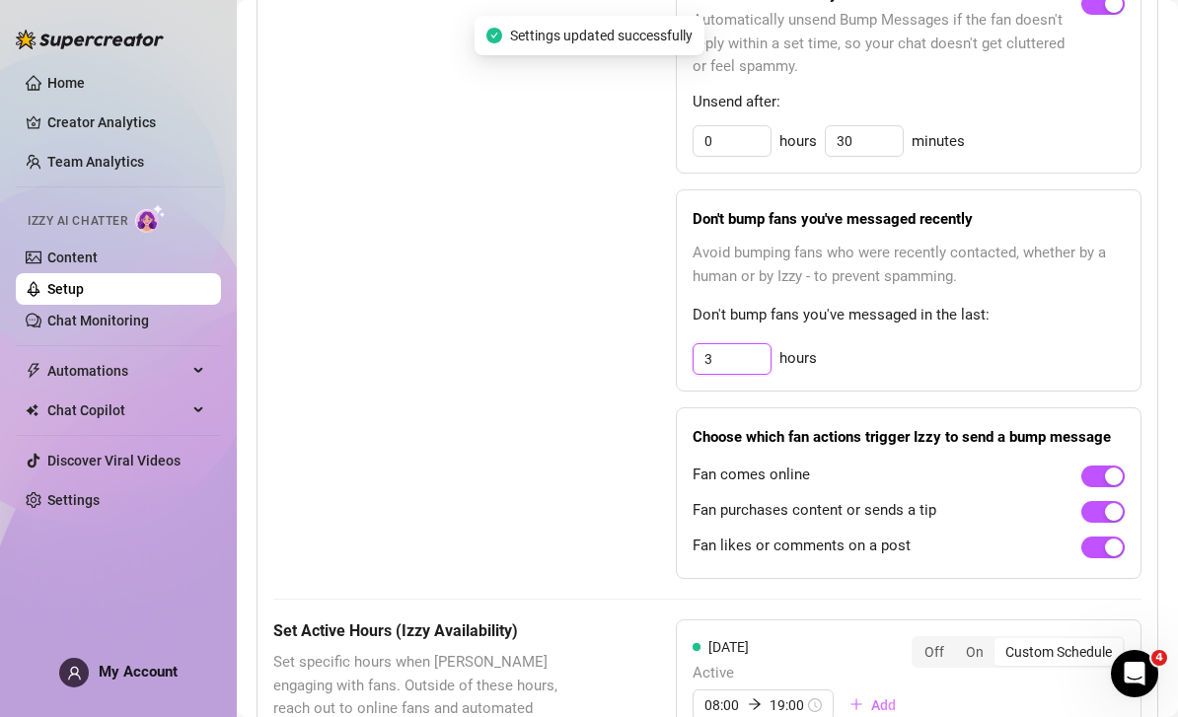
click at [763, 344] on input "3" at bounding box center [731, 359] width 77 height 30
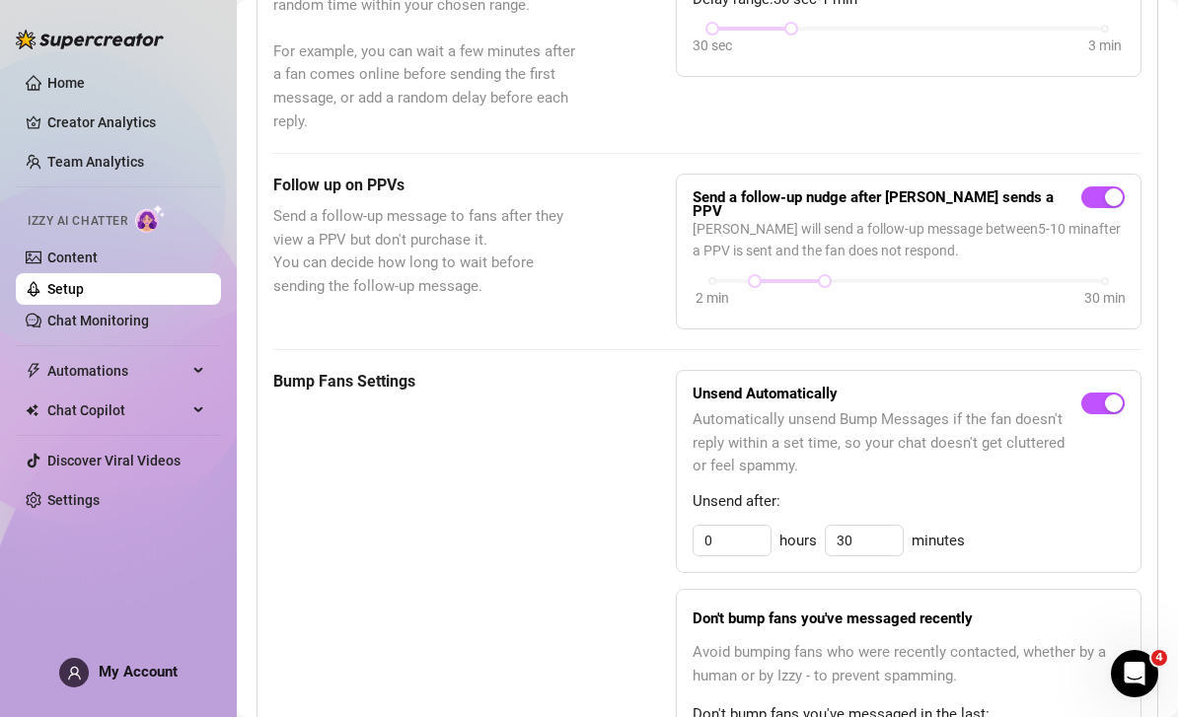
scroll to position [713, 0]
click at [893, 526] on input "30" at bounding box center [863, 541] width 77 height 30
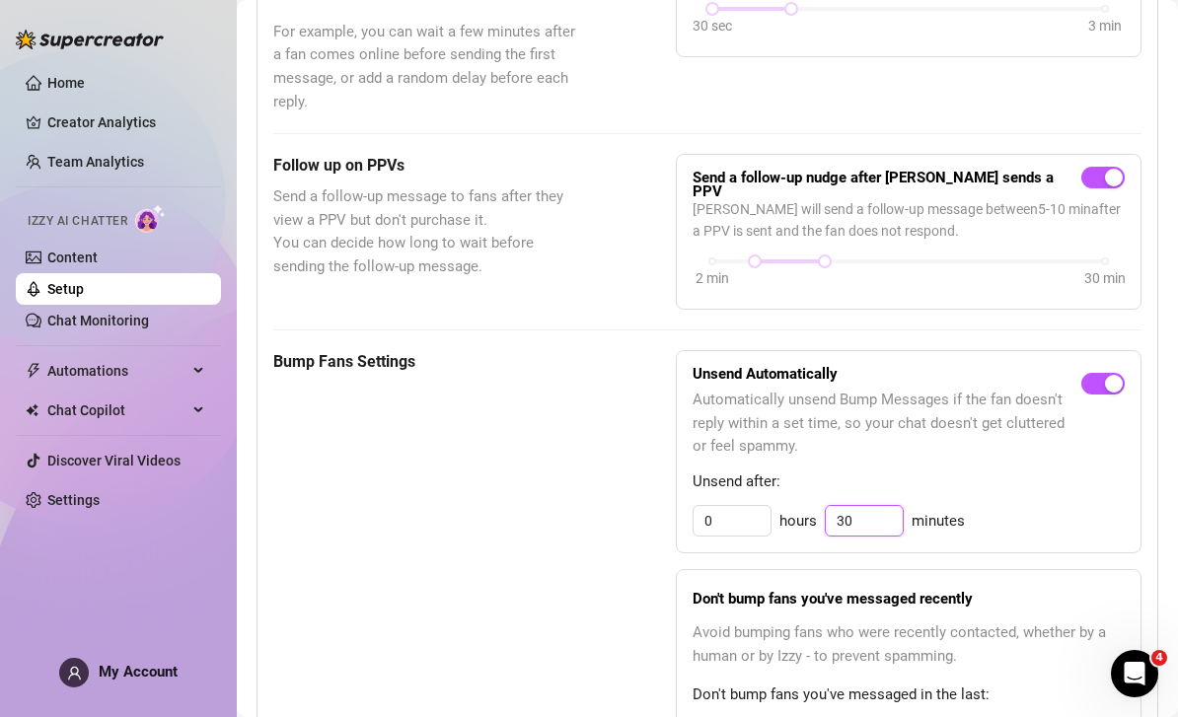
scroll to position [731, 0]
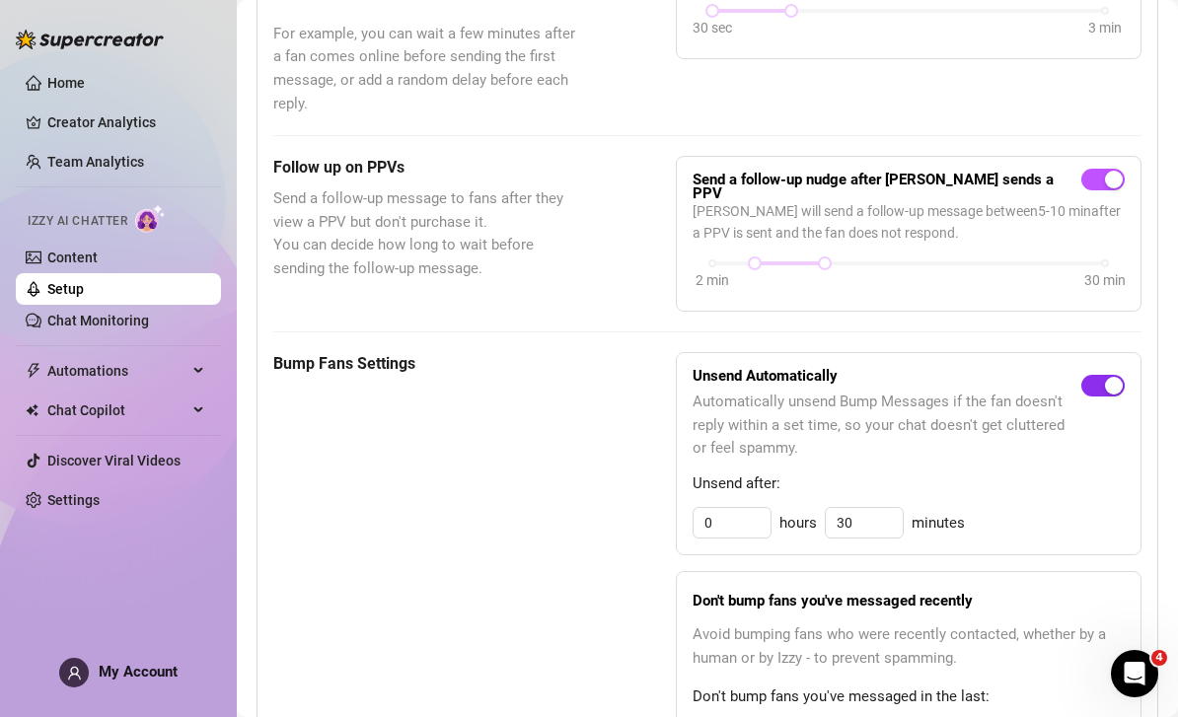
click at [1107, 377] on div "button" at bounding box center [1114, 386] width 18 height 18
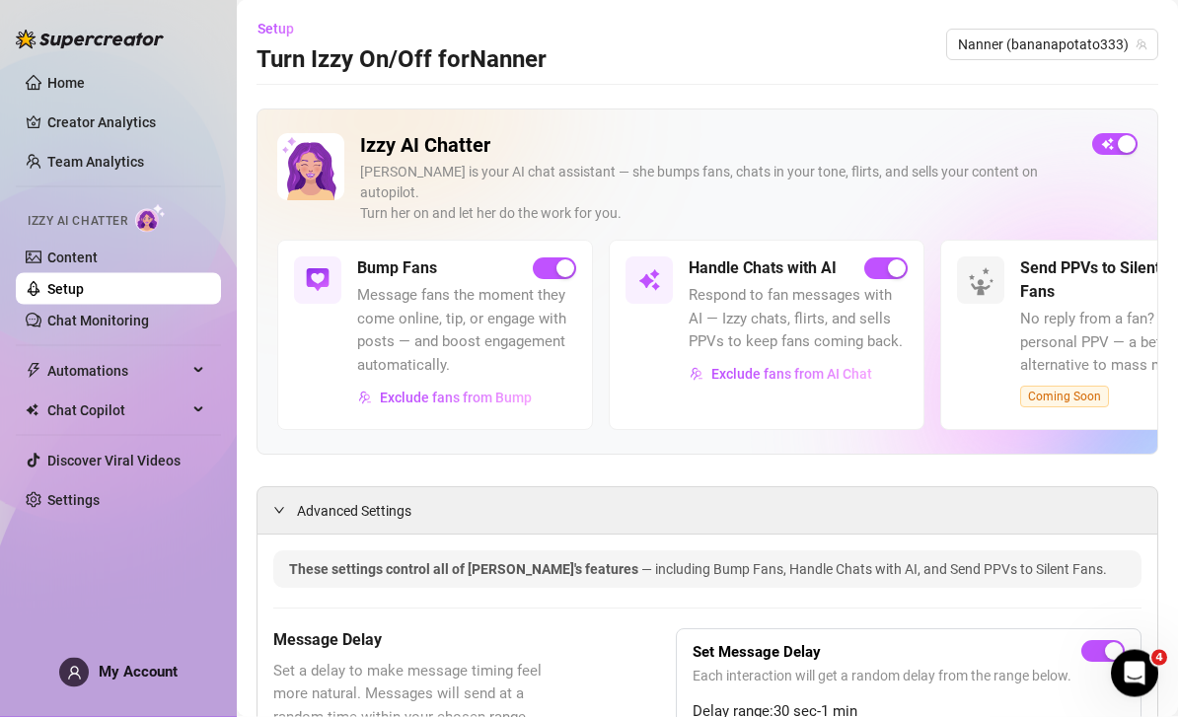
scroll to position [31, 0]
